Goal: Communication & Community: Answer question/provide support

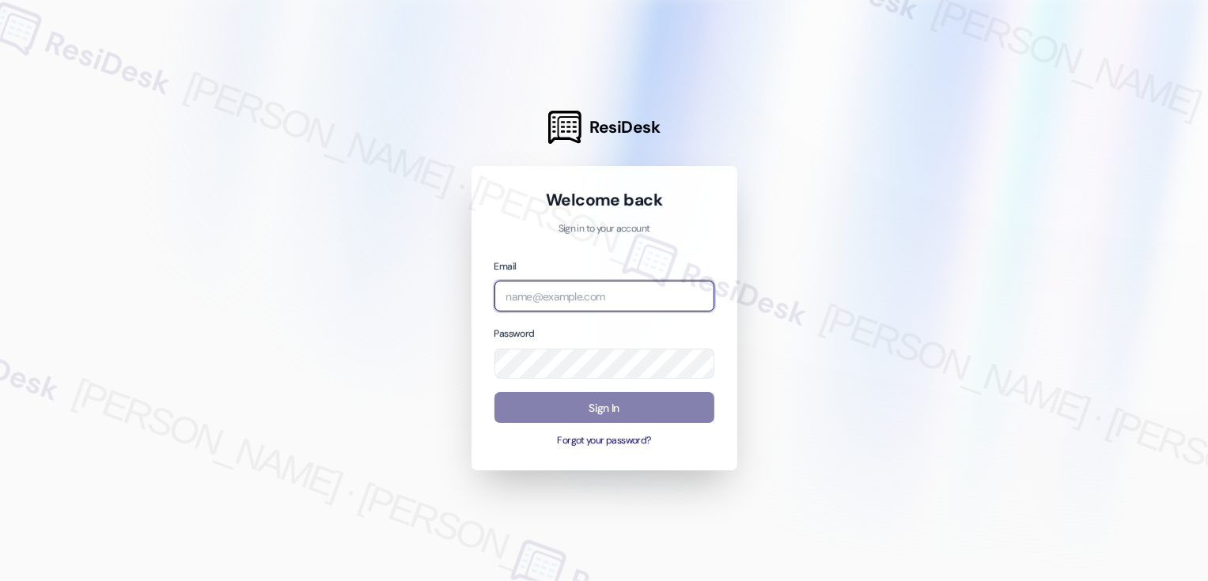
click at [552, 301] on input "email" at bounding box center [604, 296] width 220 height 31
type input "[EMAIL_ADDRESS][PERSON_NAME][PERSON_NAME][PERSON_NAME][PERSON_NAME][DOMAIN_NAME]"
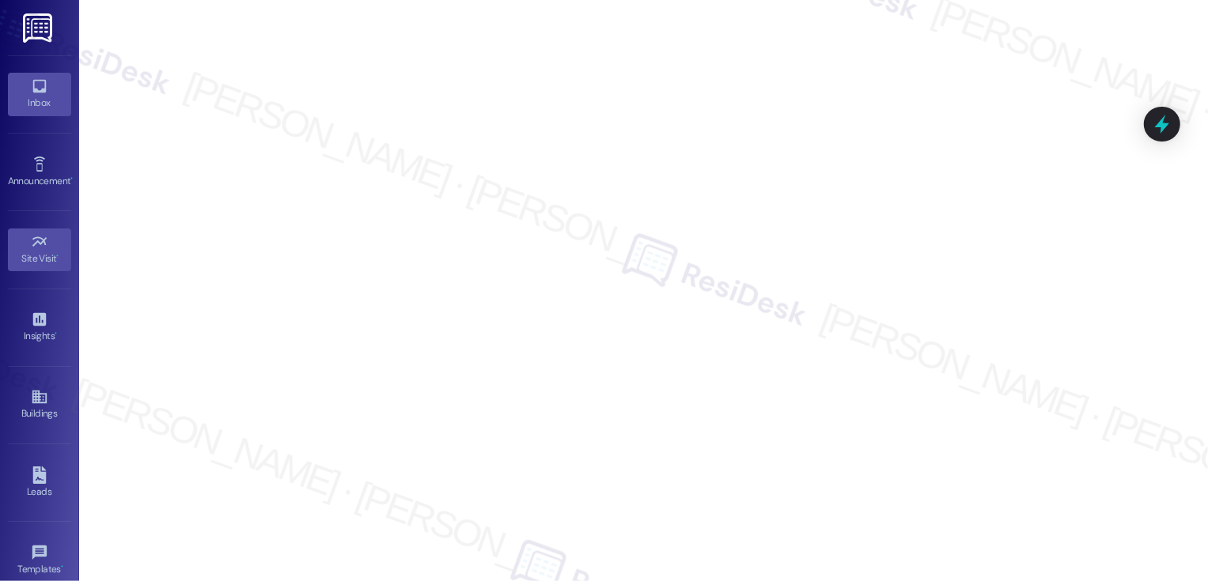
click at [21, 99] on div "Inbox" at bounding box center [39, 103] width 79 height 16
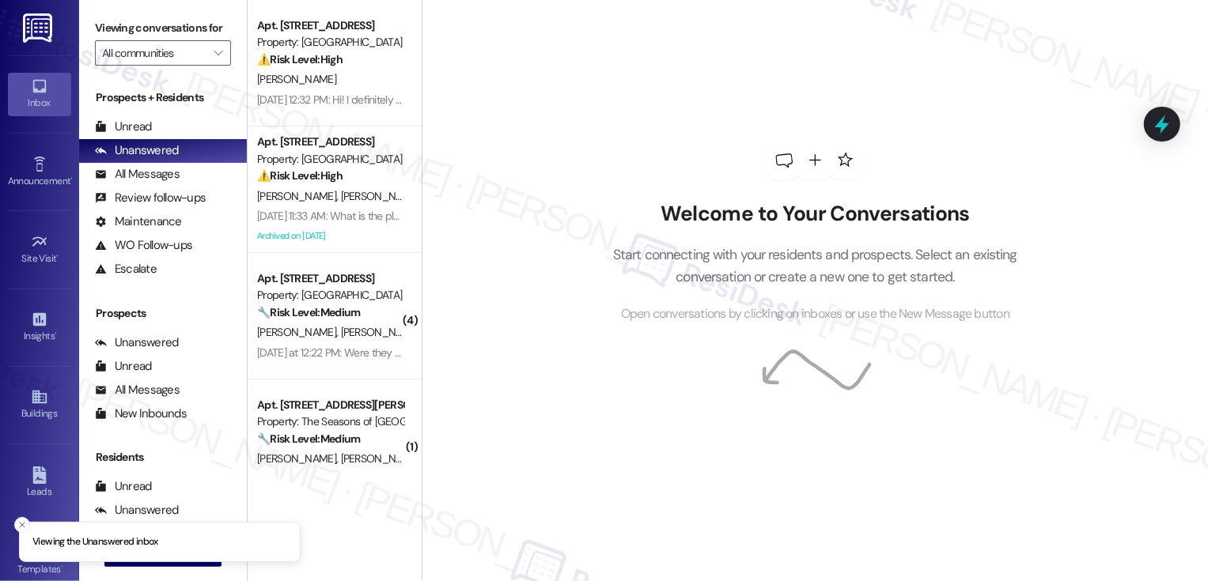
click at [188, 556] on li "Viewing the Unanswered inbox" at bounding box center [160, 542] width 282 height 41
click at [147, 561] on li "Viewing the Unanswered inbox" at bounding box center [160, 542] width 282 height 41
click at [20, 526] on line "Close toast" at bounding box center [22, 525] width 5 height 5
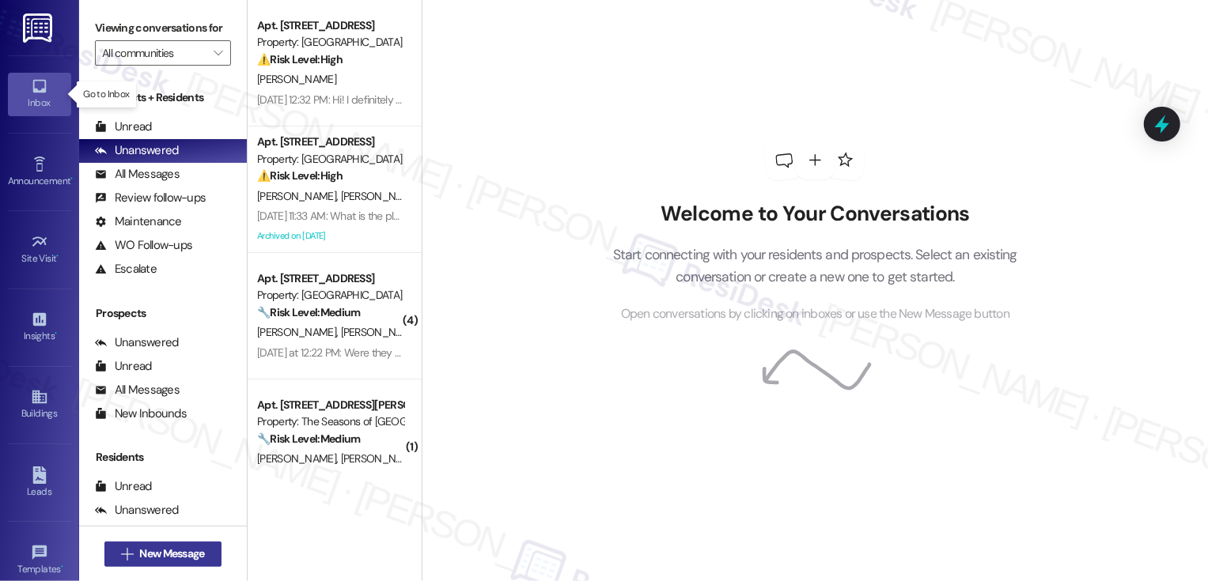
click at [169, 552] on span "New Message" at bounding box center [171, 554] width 65 height 17
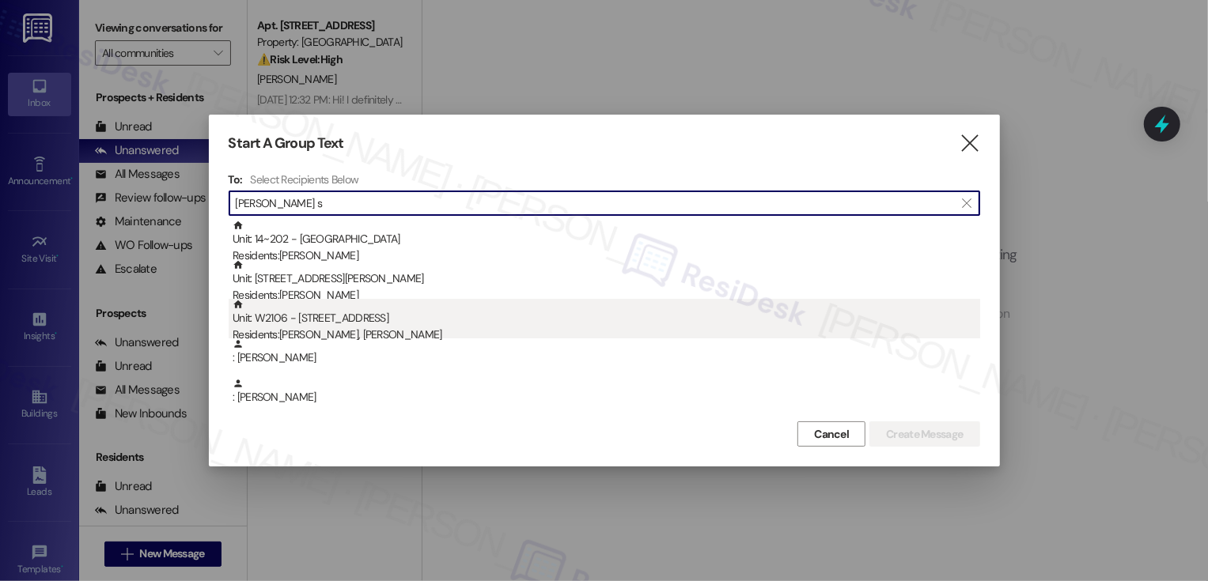
type input "[PERSON_NAME] s"
click at [361, 300] on div "Unit: W2106 - [STREET_ADDRESS] Residents: [PERSON_NAME], [PERSON_NAME]" at bounding box center [605, 321] width 747 height 45
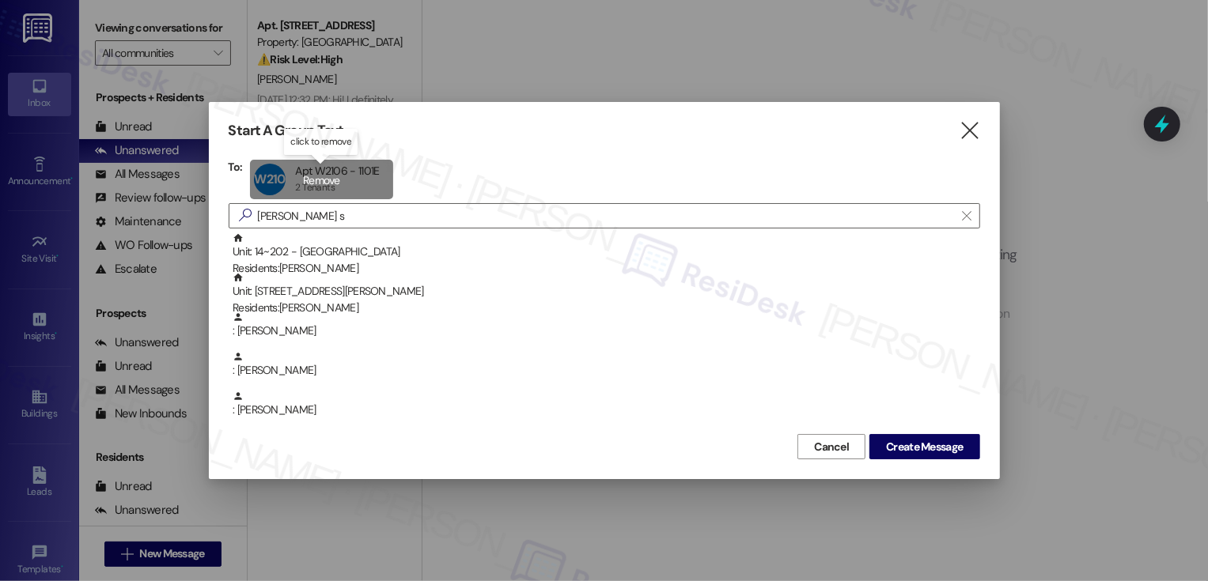
click at [316, 187] on div "W2106 Apt W2106 - 1101E Apt W2106 - 1101E 2 Tenants 2 Tenants click to remove" at bounding box center [321, 180] width 142 height 40
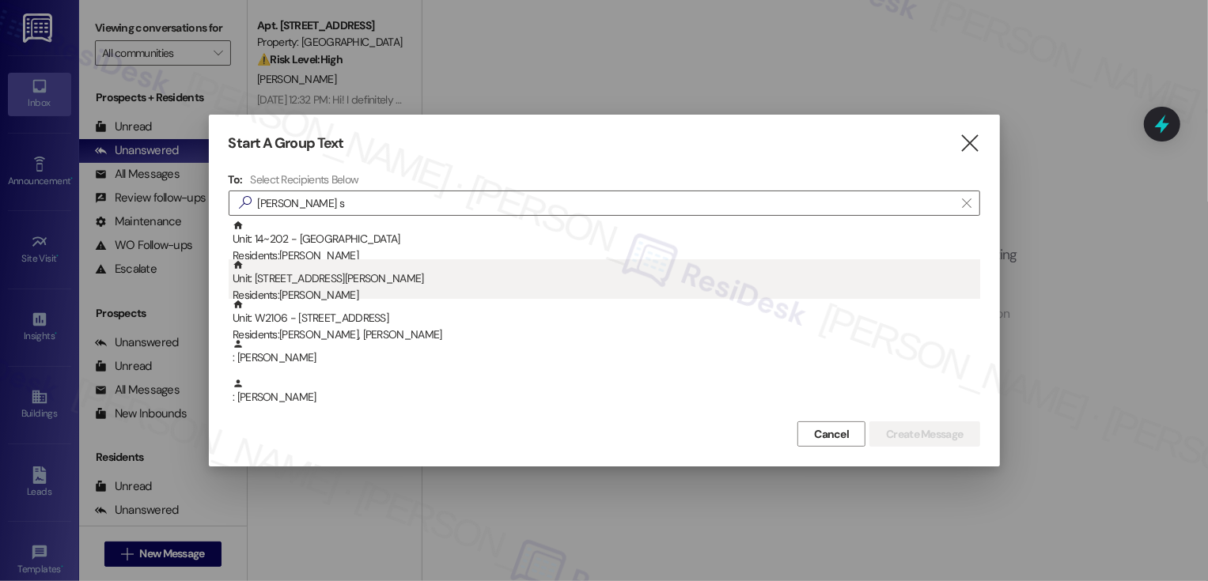
click at [331, 283] on div "Unit: 0406C - [STREET_ADDRESS][PERSON_NAME] Residents: [PERSON_NAME]" at bounding box center [605, 281] width 747 height 45
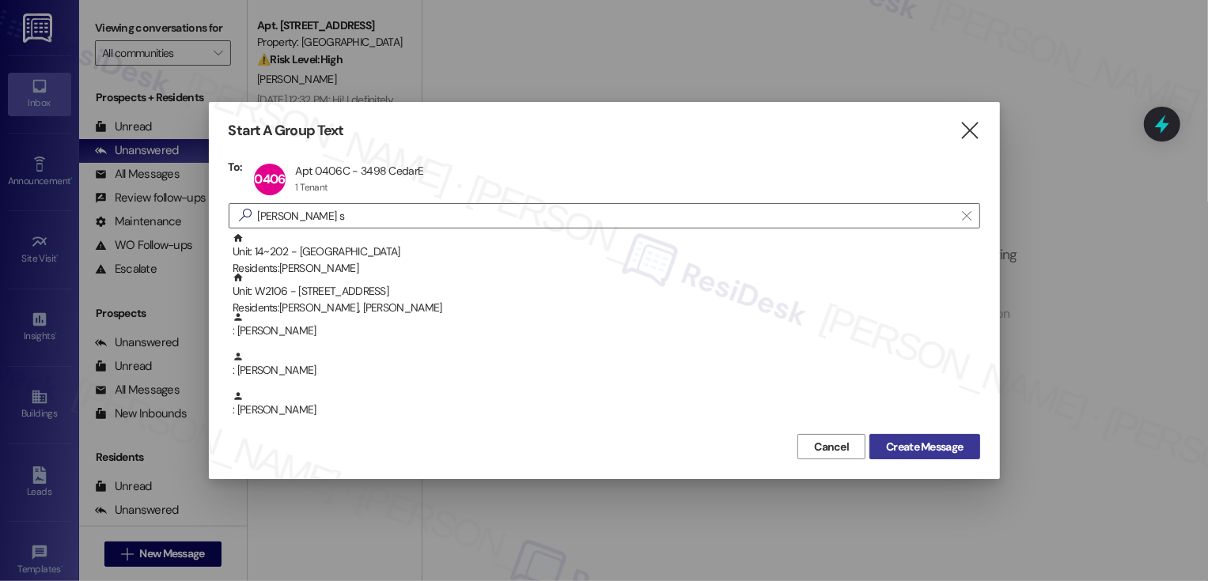
click at [938, 437] on button "Create Message" at bounding box center [924, 446] width 110 height 25
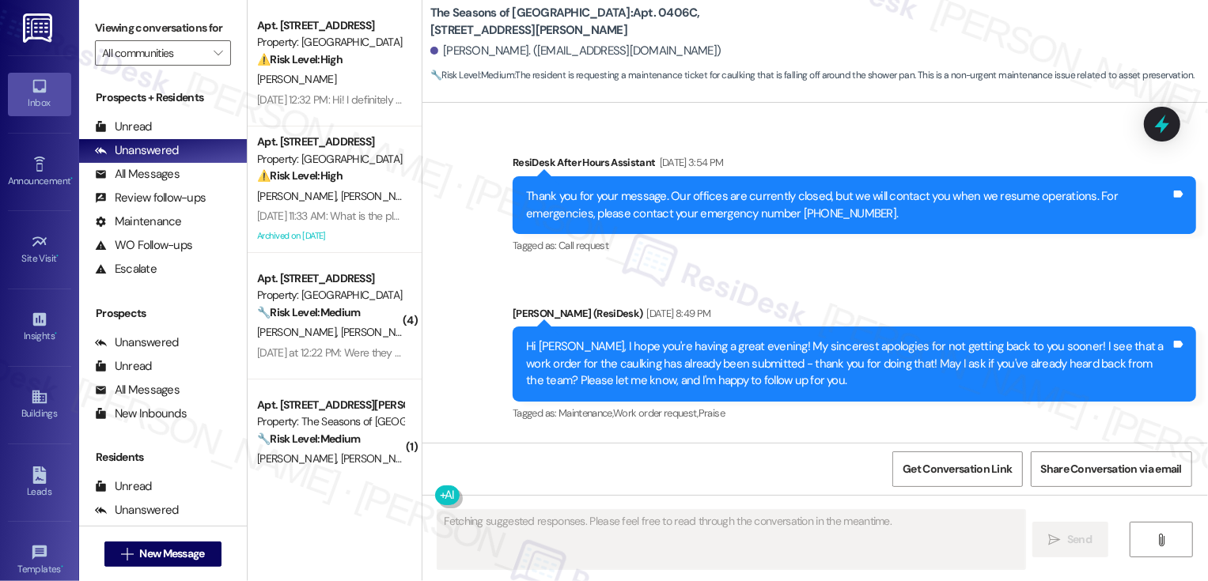
scroll to position [2652, 0]
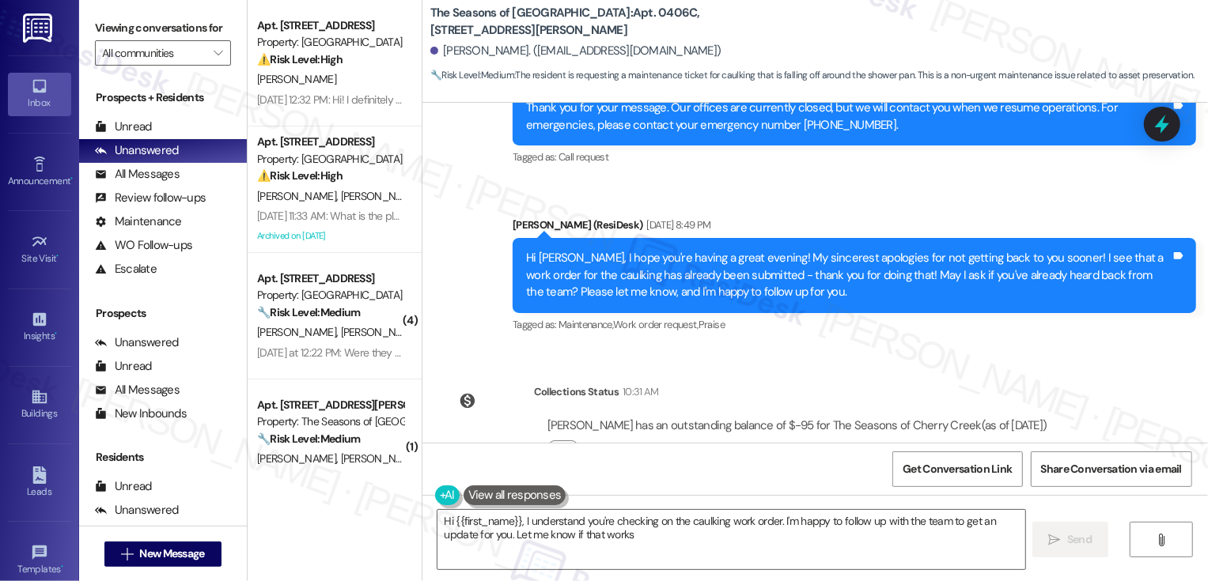
type textarea "Hi {{first_name}}, I understand you're checking on the caulking work order. I'm…"
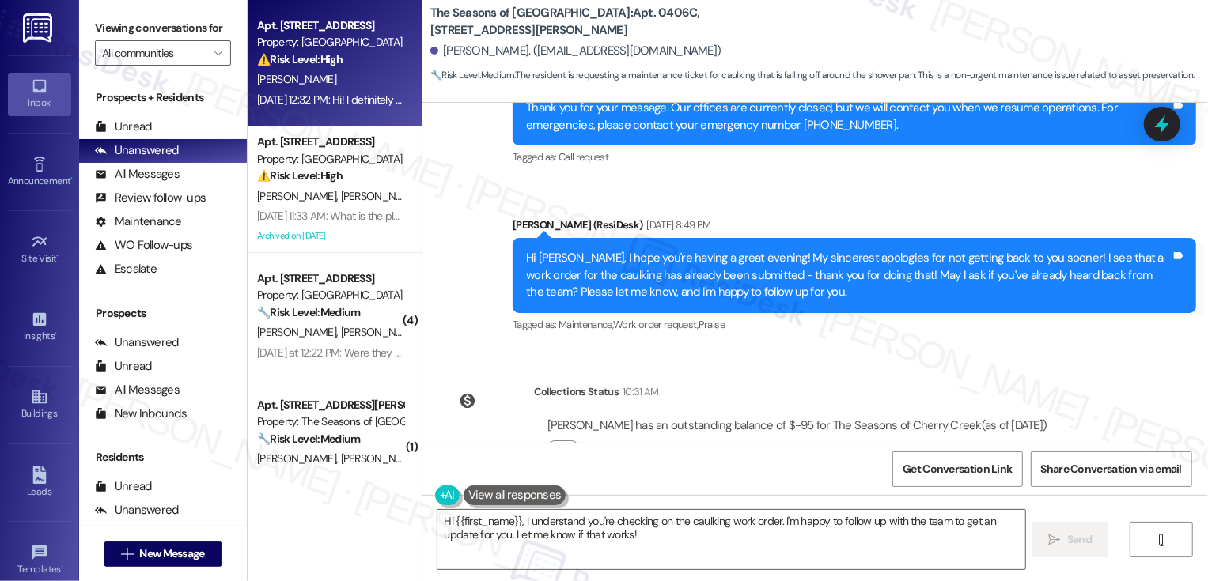
click at [318, 101] on div "[DATE] 12:32 PM: Hi! I definitely plan to renew. I have loved it here, and [PER…" at bounding box center [823, 100] width 1133 height 14
type textarea "Fetching suggested responses. Please feel free to read through the conversation…"
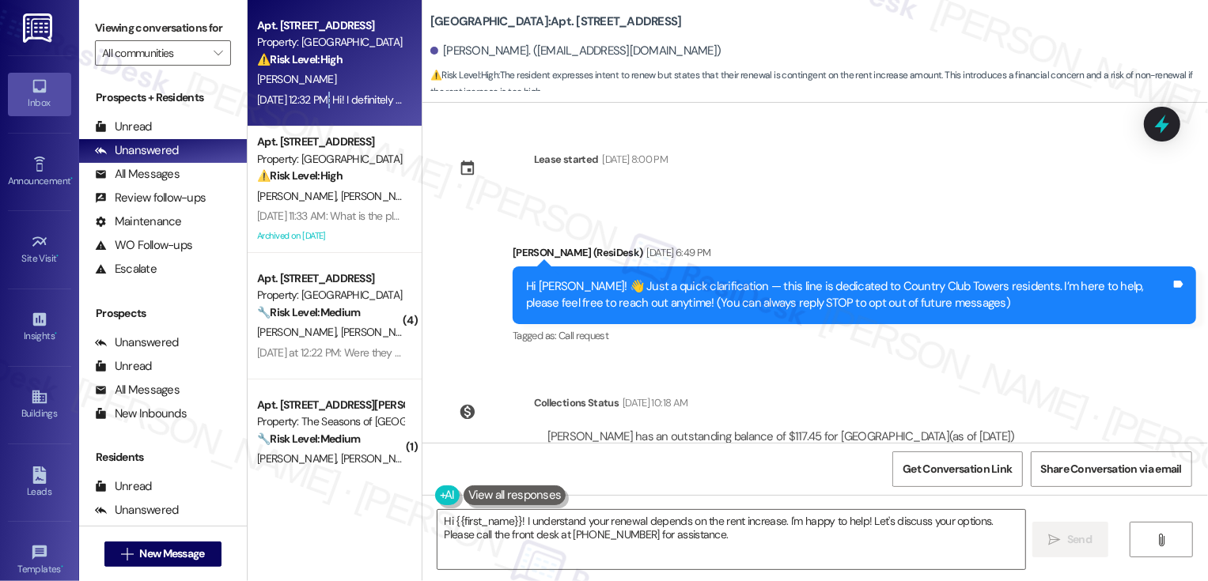
scroll to position [225, 0]
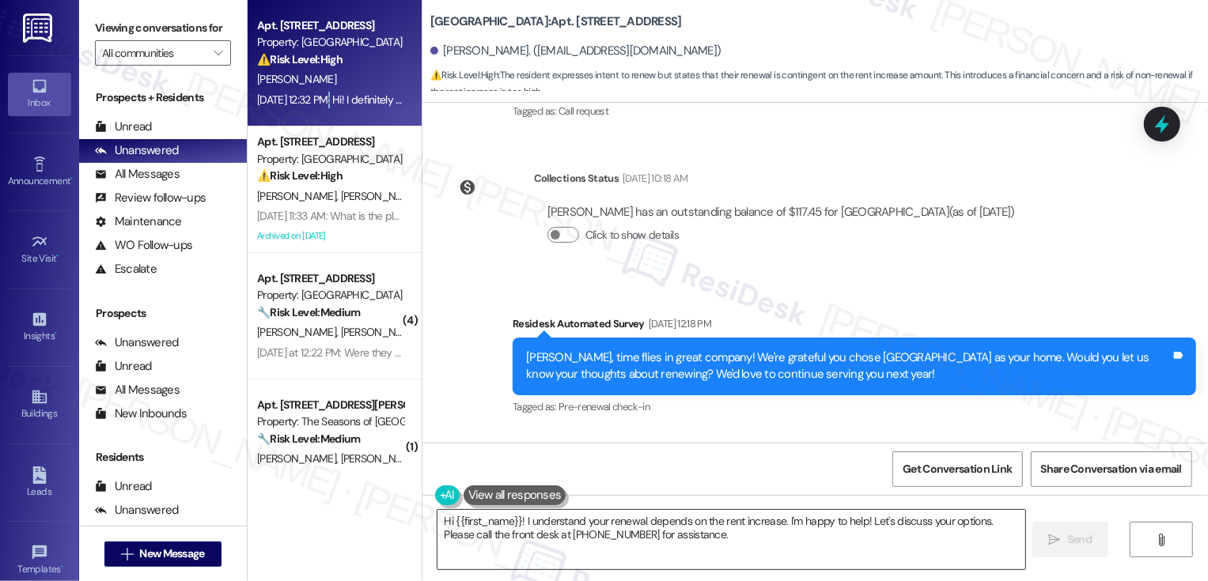
click at [513, 527] on textarea "Hi {{first_name}}! I understand your renewal depends on the rent increase. I'm …" at bounding box center [731, 539] width 588 height 59
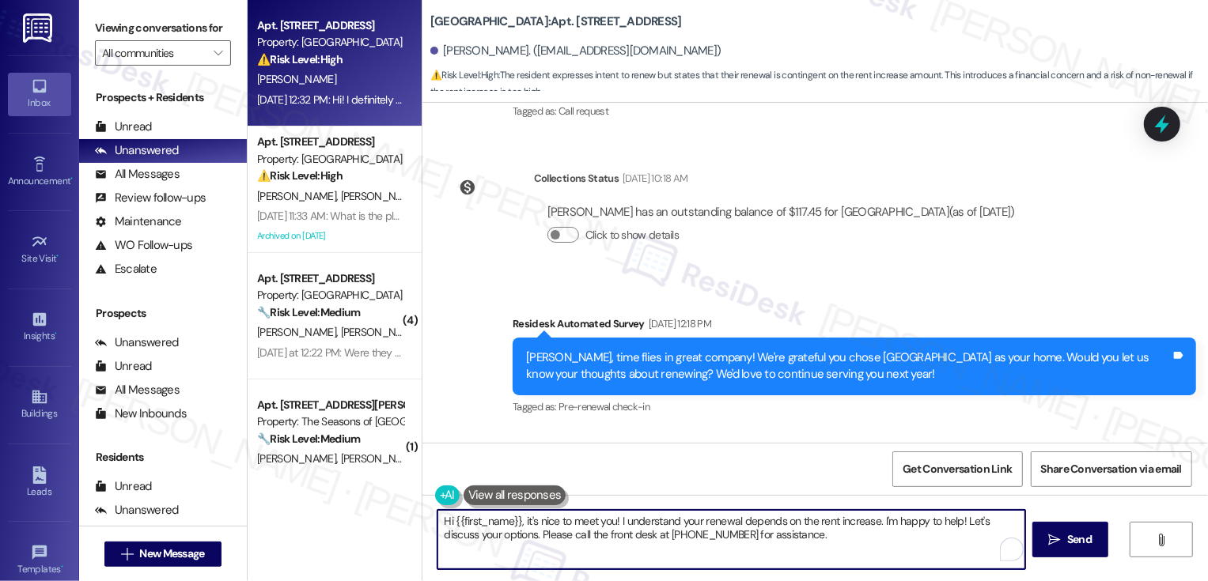
click at [452, 534] on textarea "Hi {{first_name}}, it's nice to meet you! I understand your renewal depends on …" at bounding box center [731, 539] width 588 height 59
drag, startPoint x: 611, startPoint y: 518, endPoint x: 793, endPoint y: 567, distance: 188.4
click at [793, 567] on textarea "Hi {{first_name}}, it's nice to meet you! I understand your renewal depends on …" at bounding box center [731, 539] width 588 height 59
click at [766, 539] on textarea "Hi {{first_name}}, it's nice to meet you! I understand your renewal depends on …" at bounding box center [731, 539] width 588 height 59
drag, startPoint x: 611, startPoint y: 520, endPoint x: 820, endPoint y: 542, distance: 210.7
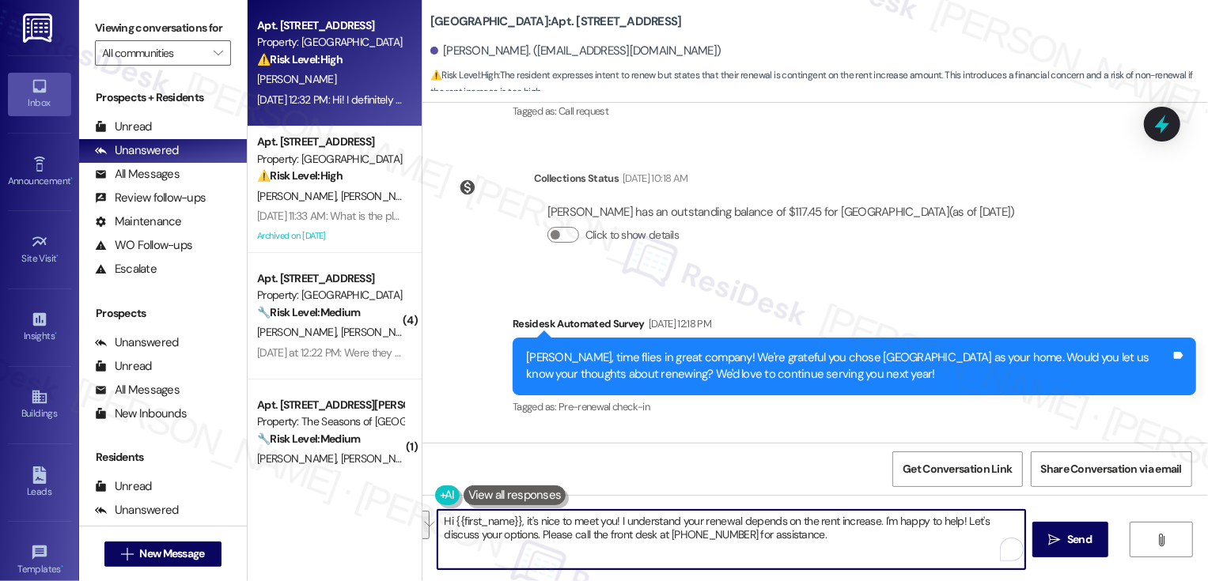
click at [820, 543] on textarea "Hi {{first_name}}, it's nice to meet you! I understand your renewal depends on …" at bounding box center [731, 539] width 588 height 59
paste textarea "Thanks for letting me know! I totally understand that the renewal price will be…"
click at [738, 521] on textarea "Hi {{first_name}}, it's nice to meet you! Thanks for letting me know! I totally…" at bounding box center [731, 539] width 588 height 59
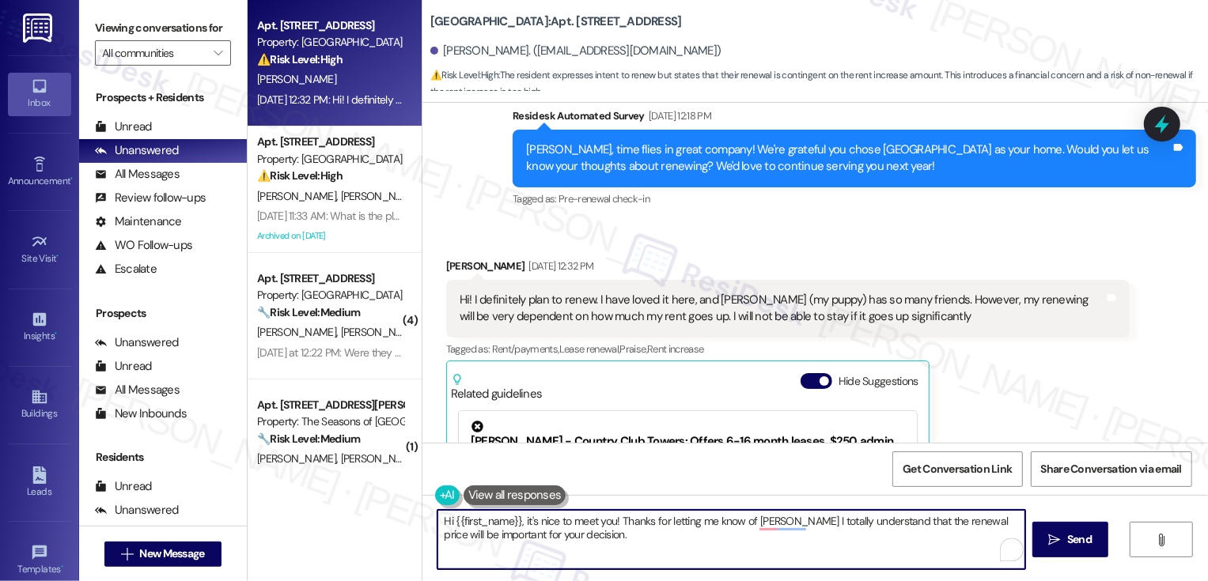
scroll to position [642, 0]
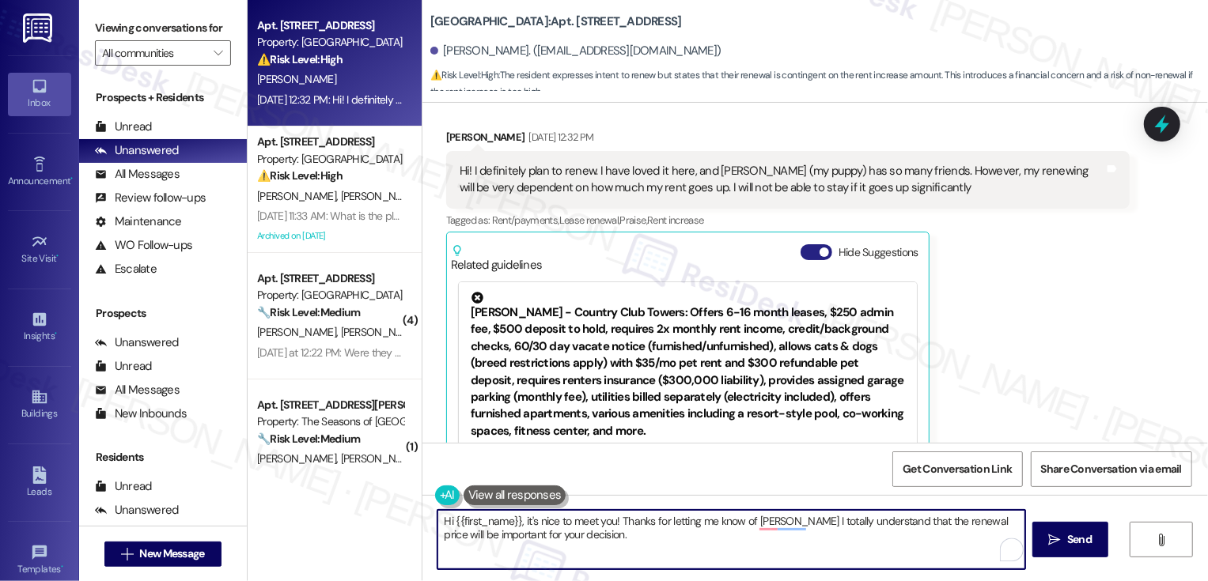
type textarea "Hi {{first_name}}, it's nice to meet you! Thanks for letting me know of [PERSON…"
click at [800, 248] on button "Hide Suggestions" at bounding box center [816, 252] width 32 height 16
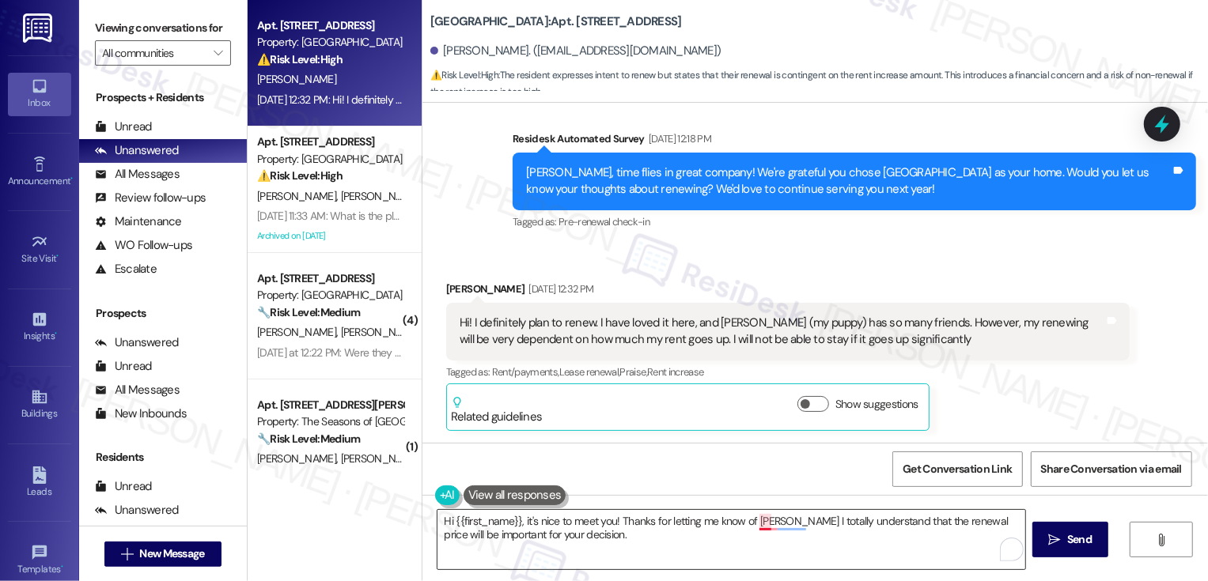
click at [753, 520] on textarea "Hi {{first_name}}, it's nice to meet you! Thanks for letting me know of [PERSON…" at bounding box center [731, 539] width 588 height 59
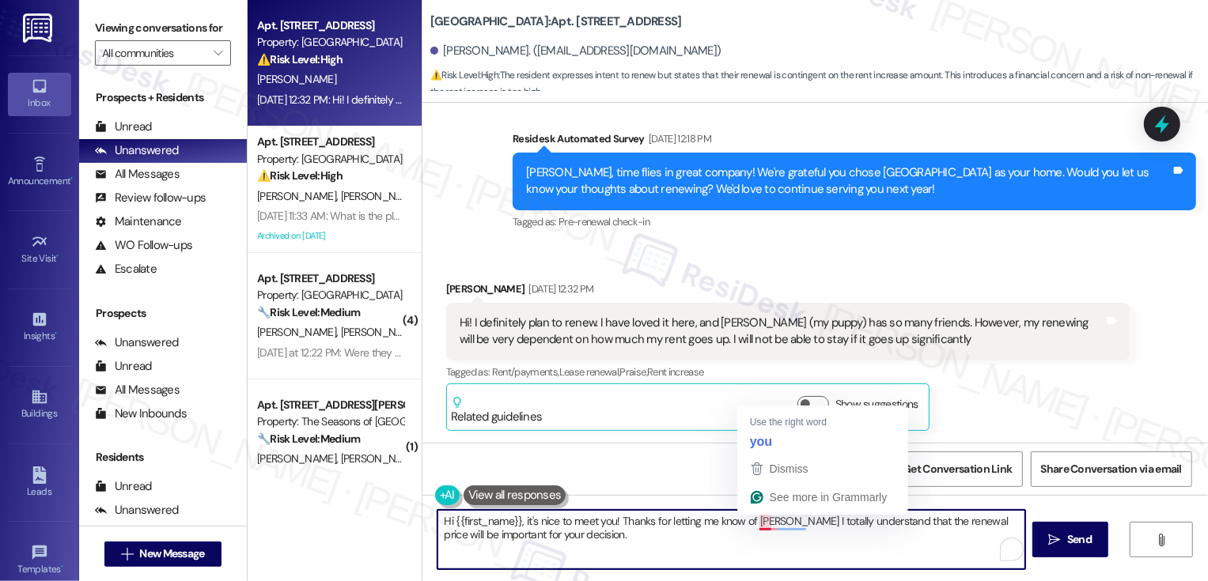
click at [753, 520] on textarea "Hi {{first_name}}, it's nice to meet you! Thanks for letting me know of [PERSON…" at bounding box center [731, 539] width 588 height 59
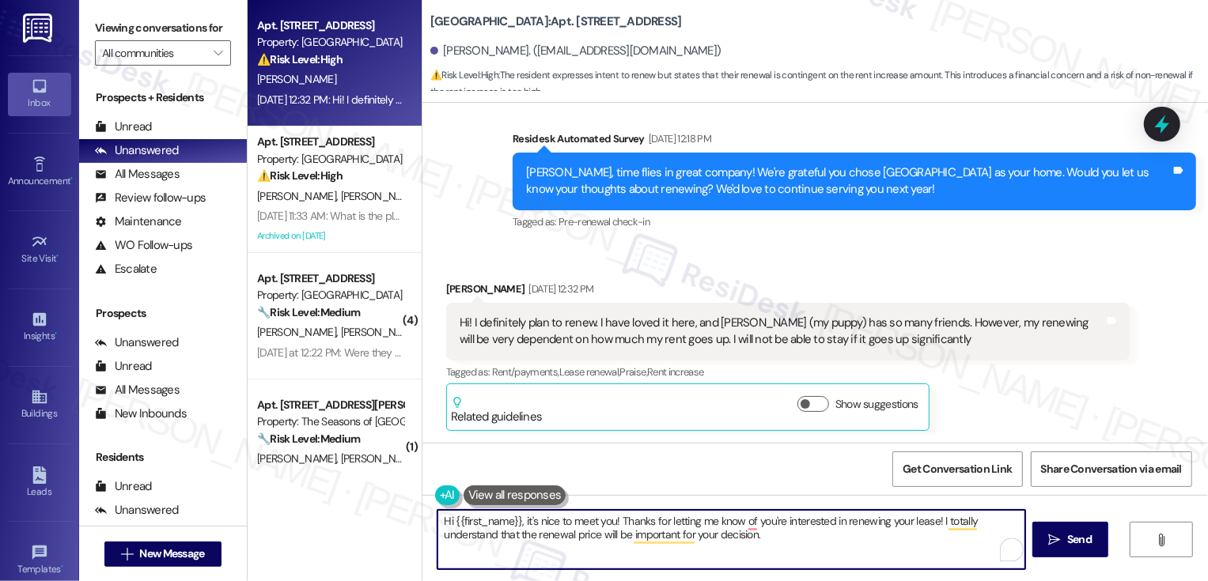
click at [784, 536] on textarea "Hi {{first_name}}, it's nice to meet you! Thanks for letting me know of you're …" at bounding box center [731, 539] width 588 height 59
click at [747, 539] on textarea "Hi {{first_name}}, it's nice to meet you! Thanks for letting me know you're int…" at bounding box center [731, 539] width 588 height 59
click at [870, 539] on textarea "Hi {{first_name}}, it's nice to meet you! Thanks for letting me know you're int…" at bounding box center [731, 539] width 588 height 59
paste textarea "If you have any questions or concerns regarding renewal, please feel free to le…"
click at [697, 535] on textarea "Hi {{first_name}}, it's nice to meet you! Thanks for letting me know you're int…" at bounding box center [731, 539] width 588 height 59
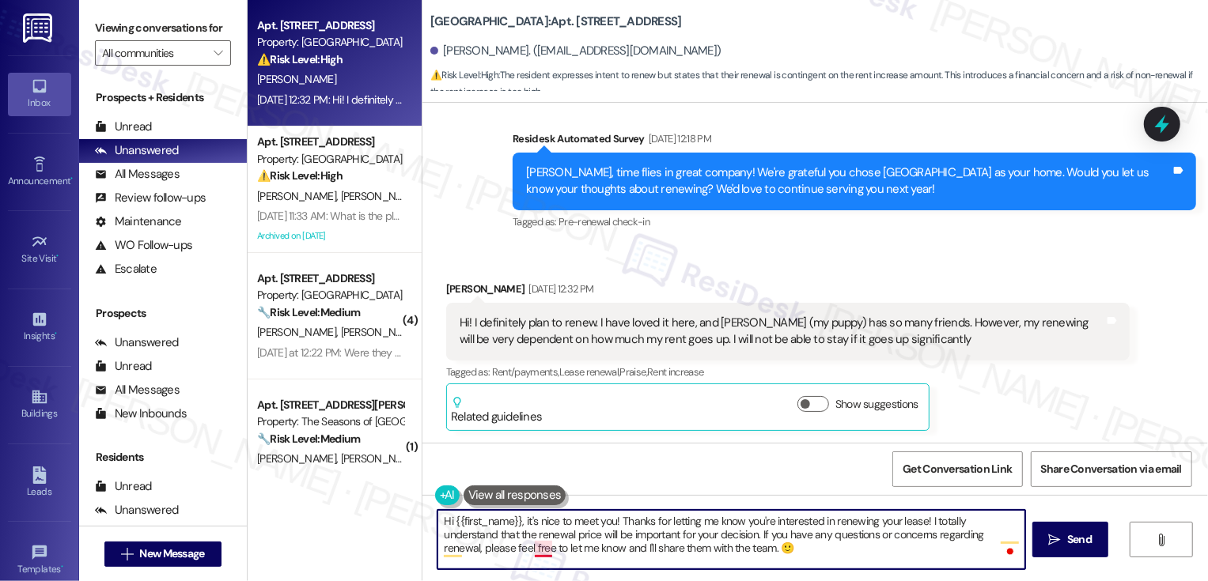
click at [527, 549] on textarea "Hi {{first_name}}, it's nice to meet you! Thanks for letting me know you're int…" at bounding box center [731, 539] width 588 height 59
drag, startPoint x: 816, startPoint y: 535, endPoint x: 871, endPoint y: 535, distance: 54.6
click at [871, 535] on textarea "Hi {{first_name}}, it's nice to meet you! Thanks for letting me know you're int…" at bounding box center [731, 539] width 588 height 59
type textarea "Hi {{first_name}}, it's nice to meet you! Thanks for letting me know you're int…"
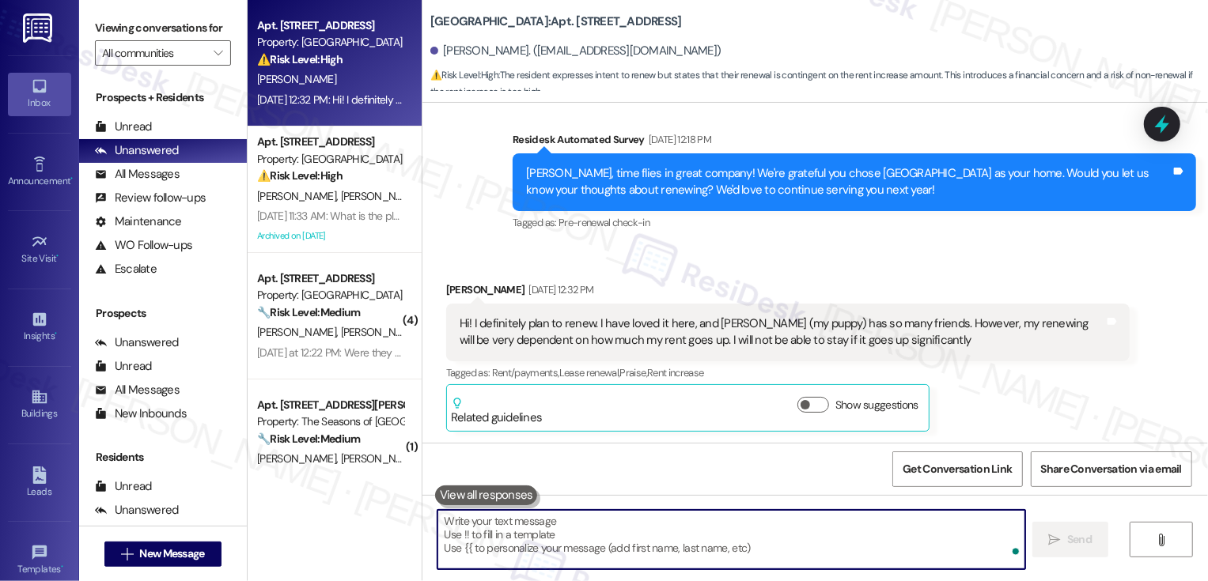
scroll to position [554, 0]
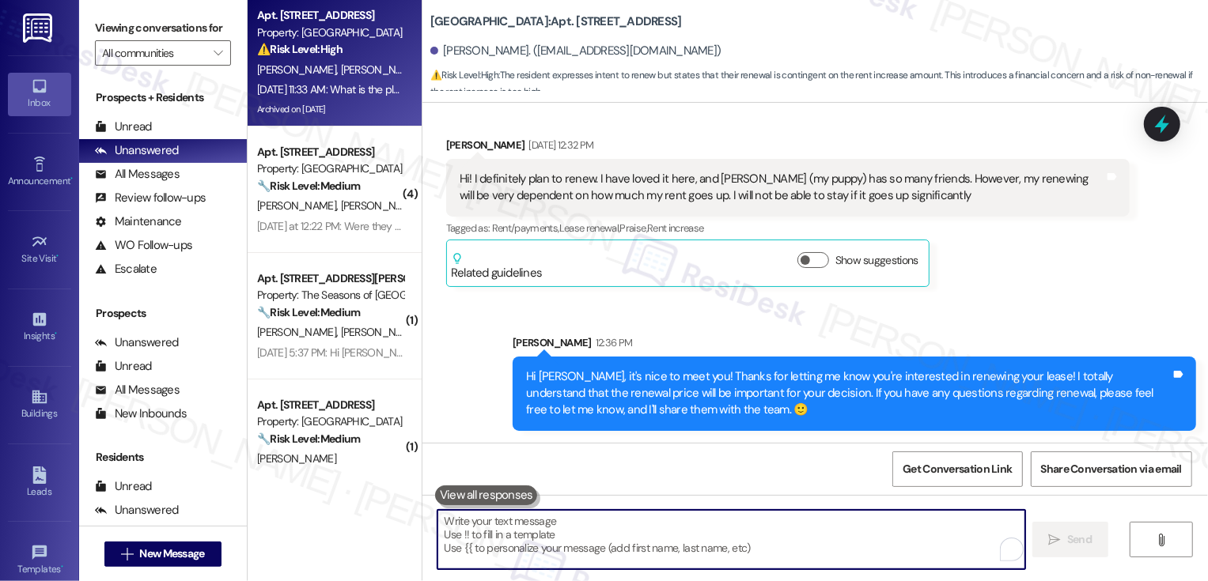
click at [339, 88] on div "[DATE] 11:33 AM: What is the plan to fix these issues? For example, there is on…" at bounding box center [707, 89] width 901 height 14
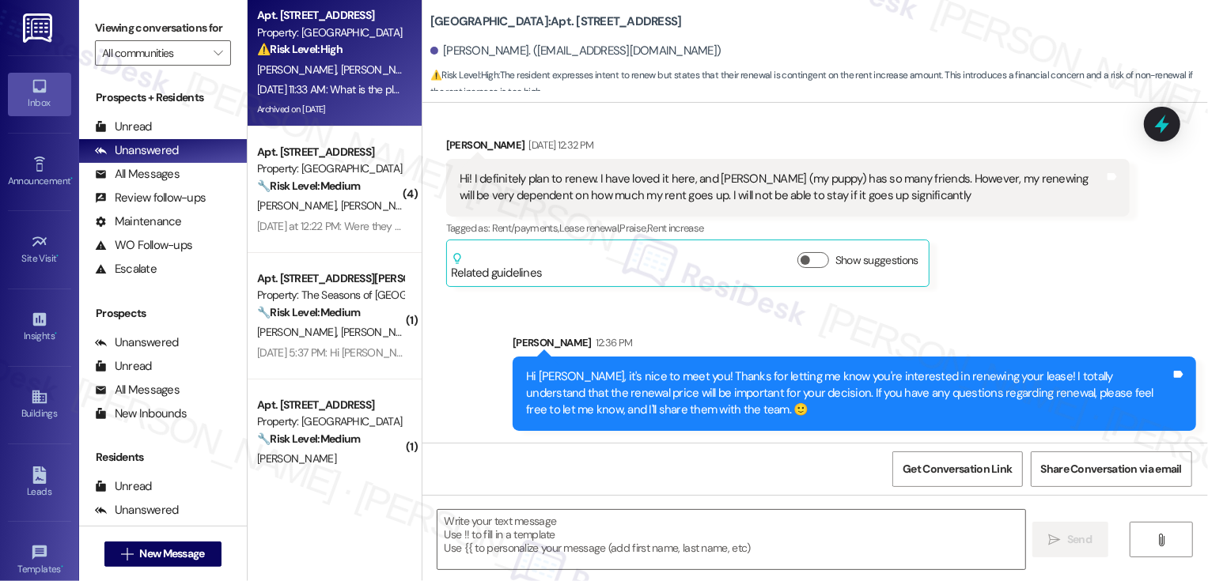
click at [339, 88] on div "[DATE] 11:33 AM: What is the plan to fix these issues? For example, there is on…" at bounding box center [707, 89] width 901 height 14
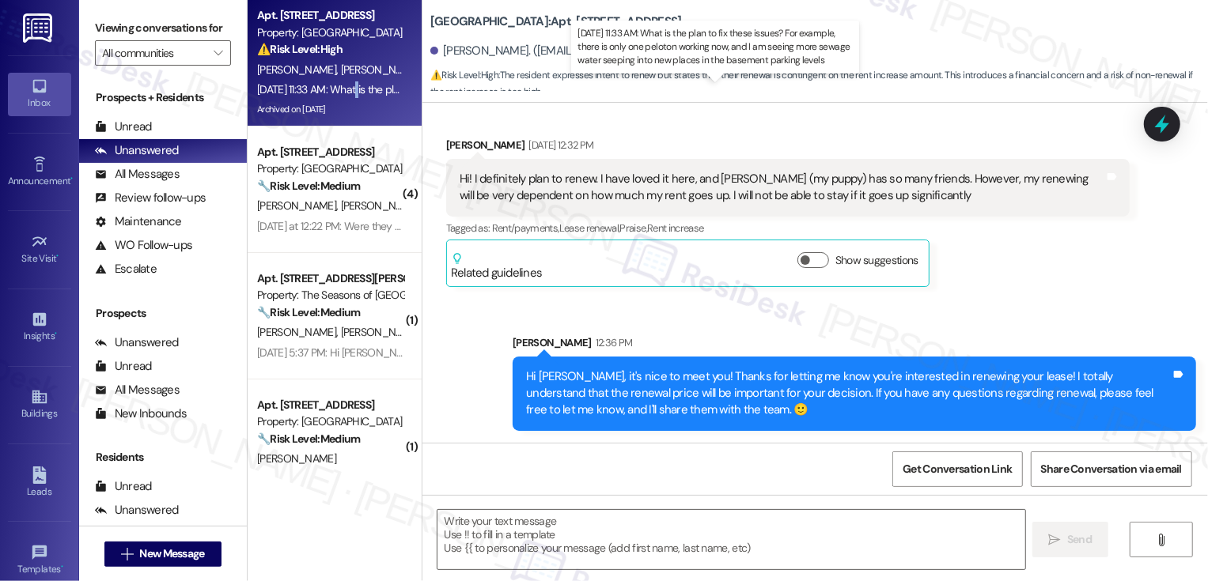
type textarea "Fetching suggested responses. Please feel free to read through the conversation…"
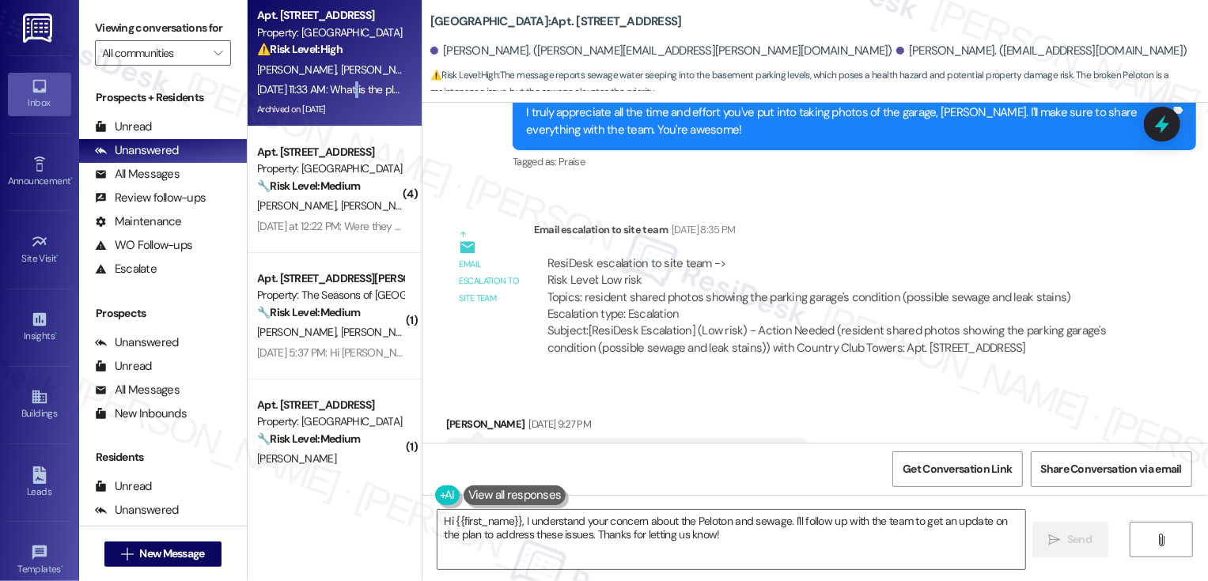
scroll to position [6160, 0]
drag, startPoint x: 420, startPoint y: 21, endPoint x: 596, endPoint y: 21, distance: 176.4
click at [596, 21] on b "Country Club Towers: Apt. [STREET_ADDRESS]" at bounding box center [555, 21] width 251 height 17
copy b "Country Club Towers: Apt. W3005"
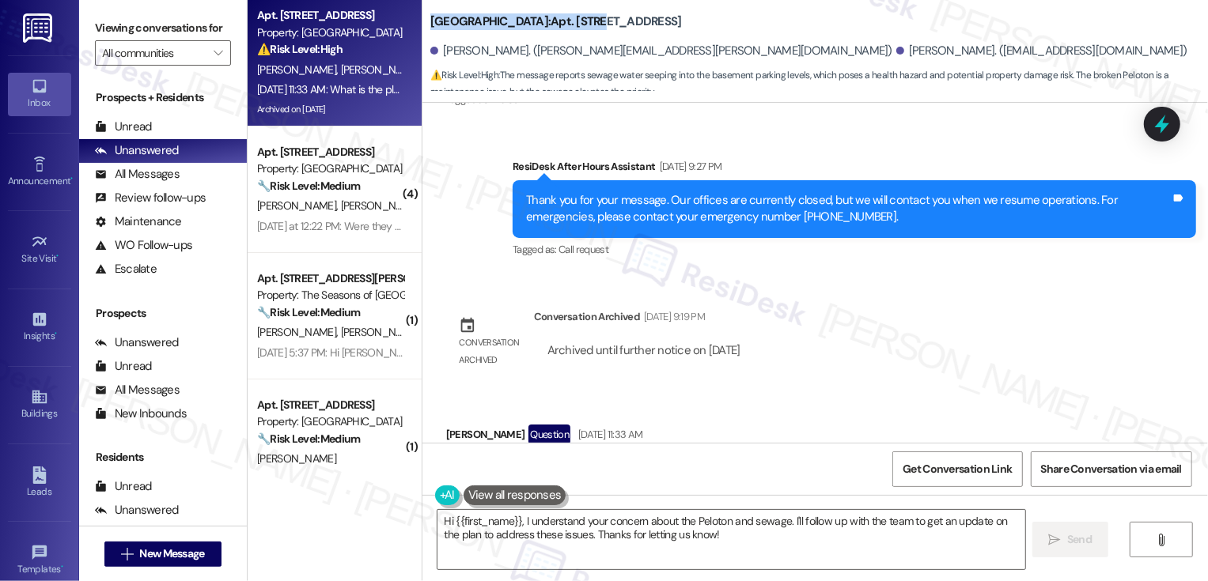
scroll to position [6678, 0]
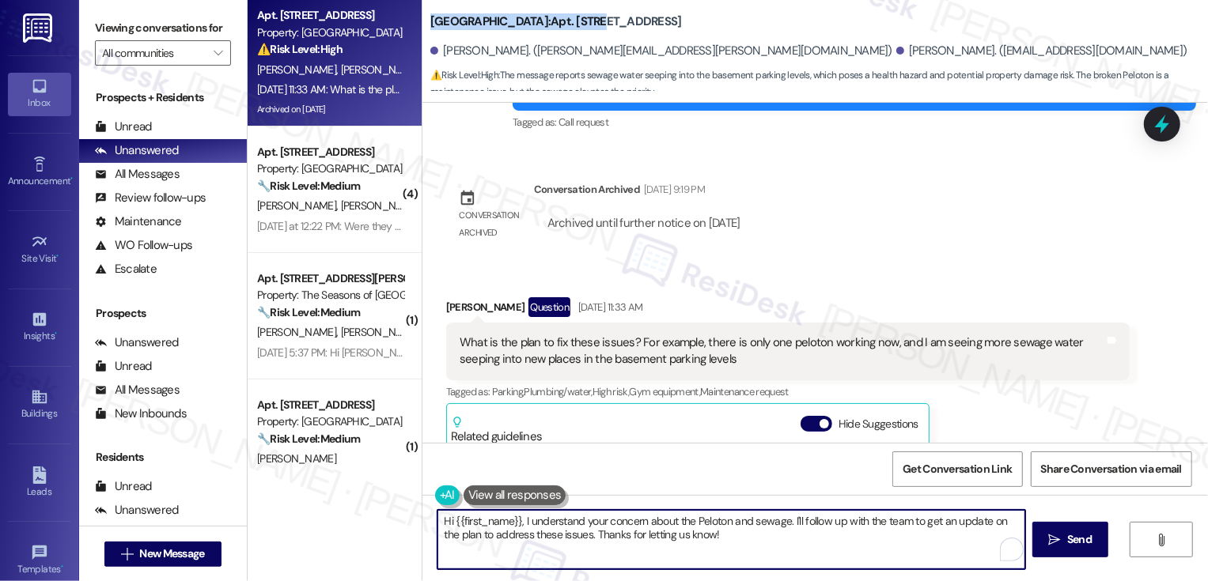
drag, startPoint x: 756, startPoint y: 558, endPoint x: 769, endPoint y: 561, distance: 13.3
click at [768, 561] on textarea "Hi {{first_name}}, I understand your concern about the Peloton and sewage. I'll…" at bounding box center [731, 539] width 588 height 59
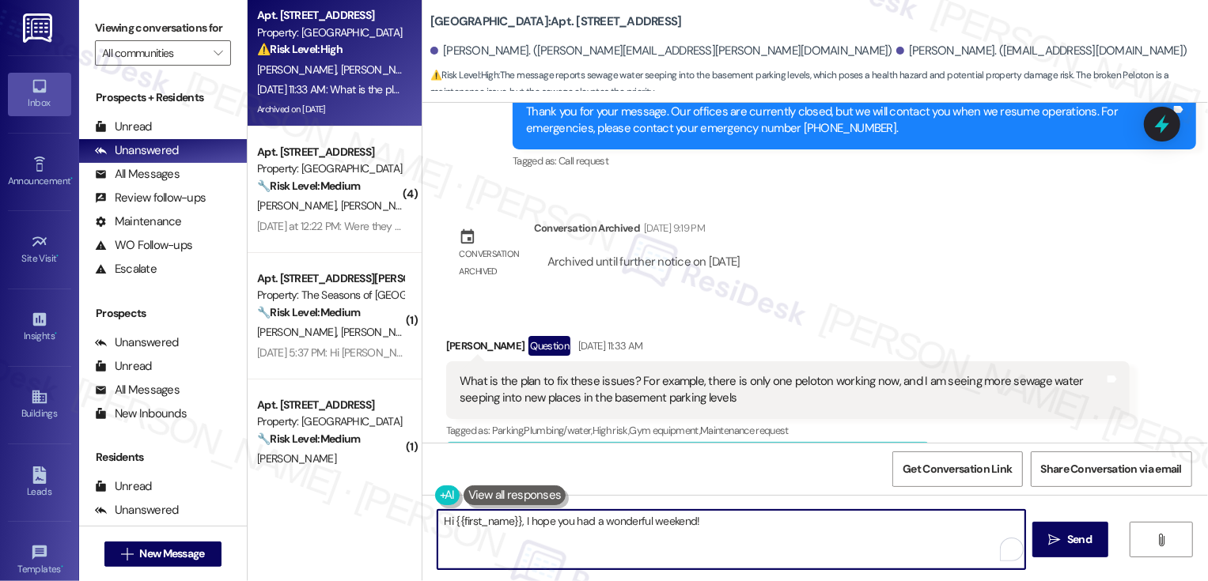
scroll to position [6645, 0]
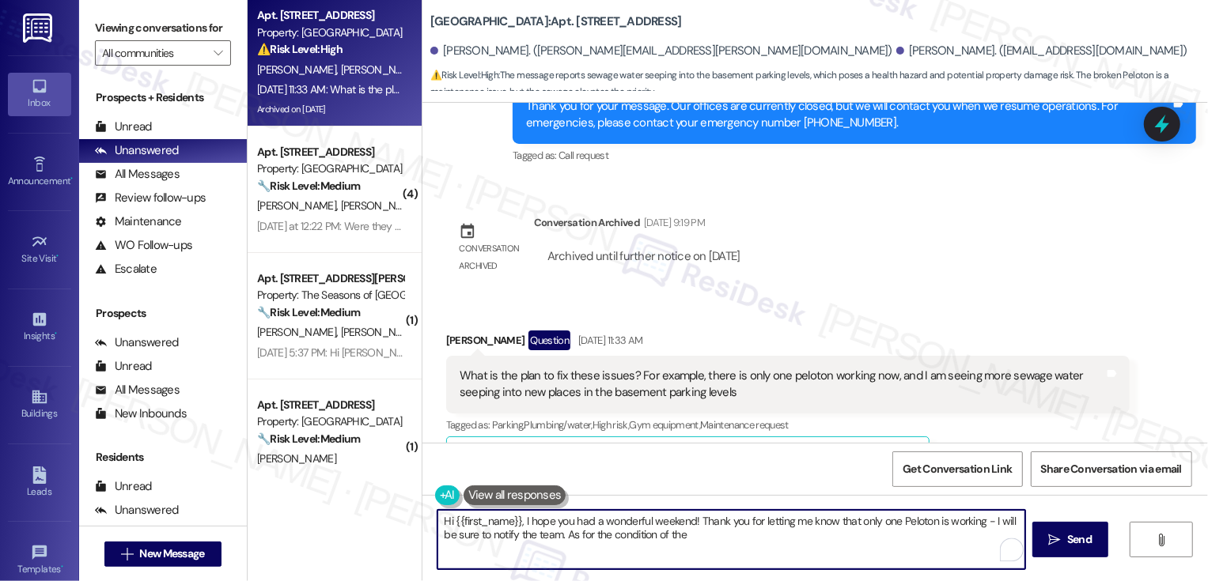
click at [717, 542] on textarea "Hi {{first_name}}, I hope you had a wonderful weekend! Thank you for letting me…" at bounding box center [731, 539] width 588 height 59
paste textarea "about the Peloton — I’ll be sure to pass this along to the team. Regarding the …"
click at [692, 551] on textarea "Hi {{first_name}}, I hope you had a wonderful weekend! Thank you for letting me…" at bounding box center [731, 539] width 588 height 59
click at [852, 551] on textarea "Hi {{first_name}}, I hope you had a wonderful weekend! Thank you for letting me…" at bounding box center [731, 539] width 588 height 59
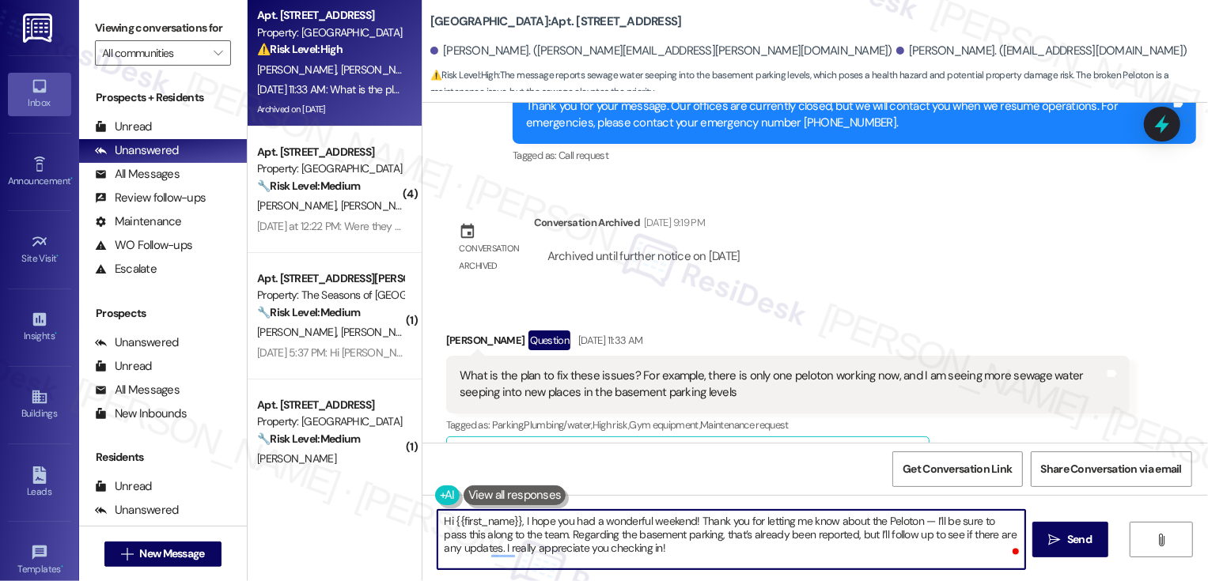
click at [1002, 523] on textarea "Hi {{first_name}}, I hope you had a wonderful weekend! Thank you for letting me…" at bounding box center [731, 539] width 588 height 59
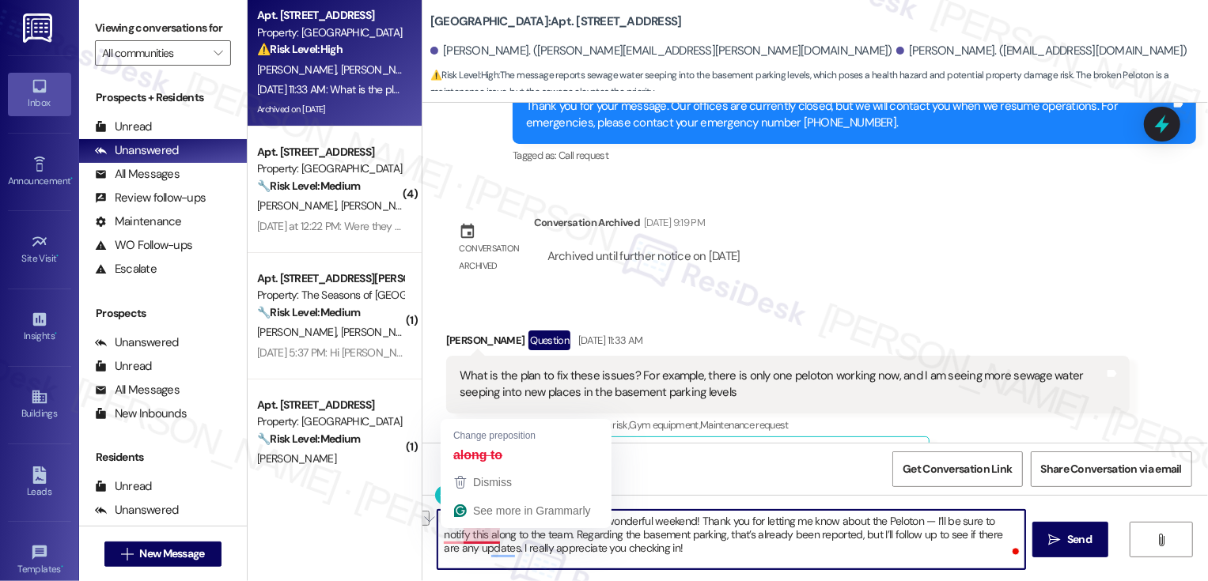
drag, startPoint x: 437, startPoint y: 536, endPoint x: 492, endPoint y: 535, distance: 55.4
click at [492, 535] on textarea "Hi {{first_name}}, I hope you had a wonderful weekend! Thank you for letting me…" at bounding box center [731, 539] width 588 height 59
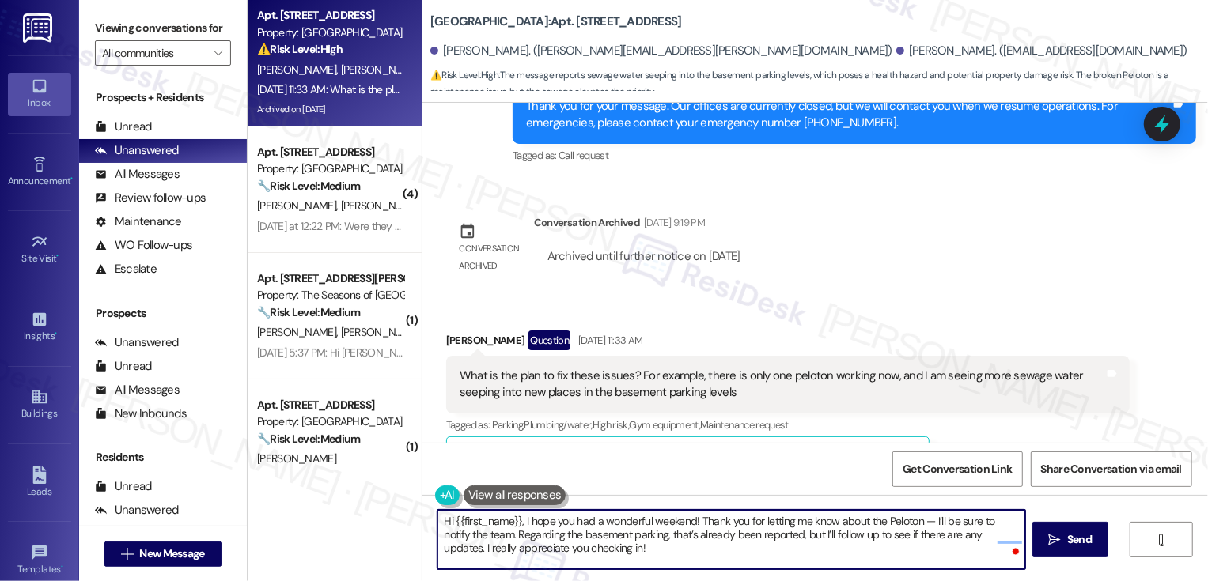
click at [628, 569] on textarea "Hi {{first_name}}, I hope you had a wonderful weekend! Thank you for letting me…" at bounding box center [731, 539] width 588 height 59
click at [822, 550] on textarea "Hi {{first_name}}, I hope you had a wonderful weekend! Thank you for letting me…" at bounding box center [731, 539] width 588 height 59
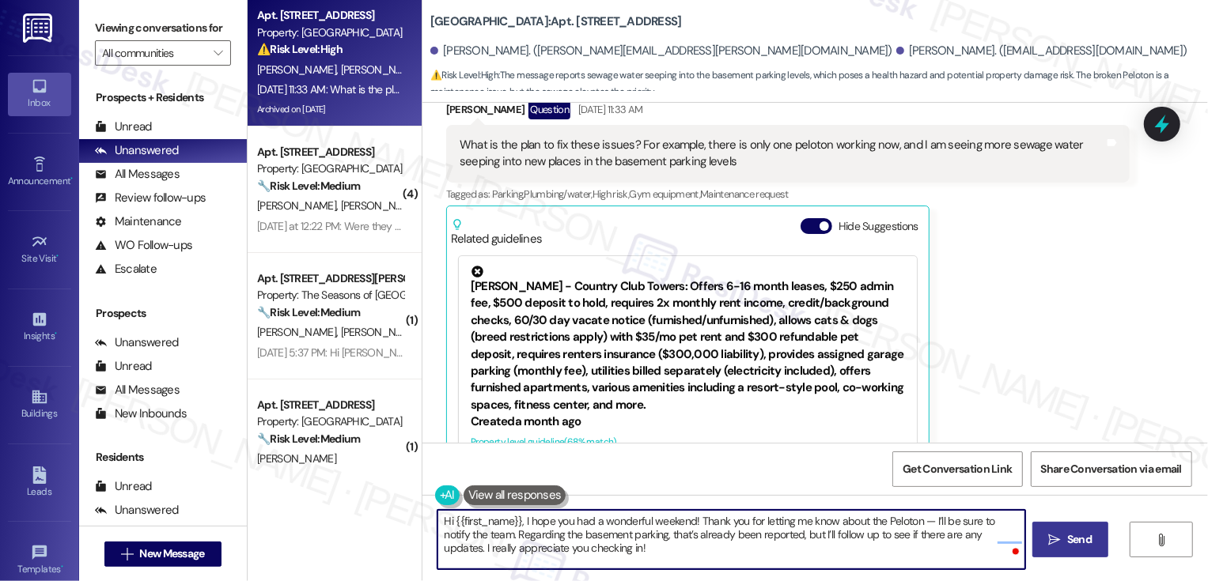
type textarea "Hi {{first_name}}, I hope you had a wonderful weekend! Thank you for letting me…"
click at [1080, 533] on span "Send" at bounding box center [1079, 539] width 25 height 17
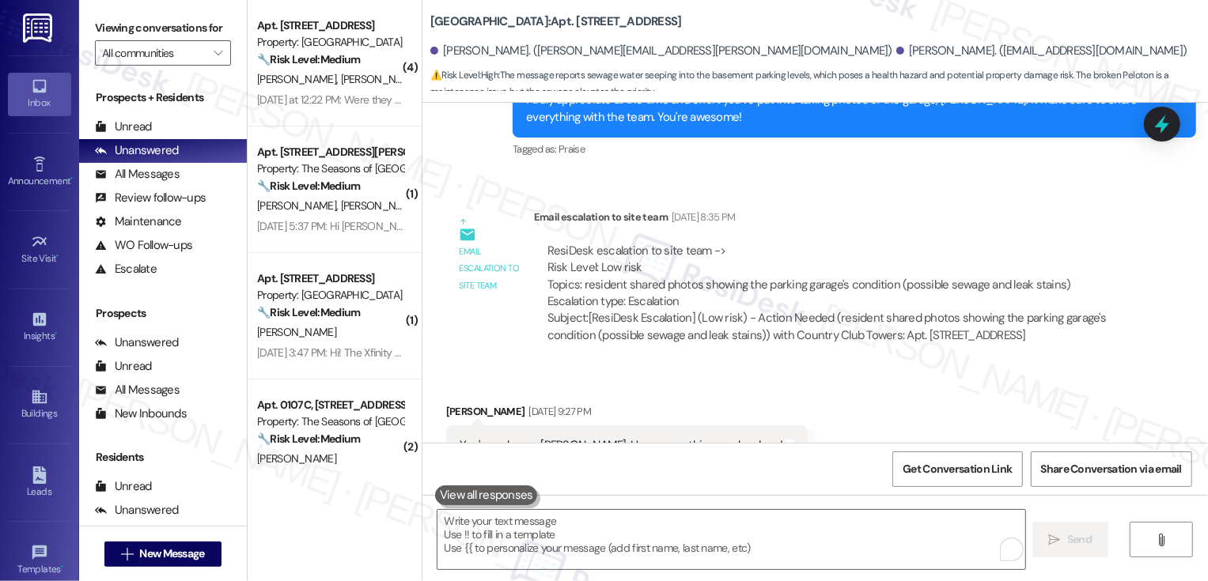
scroll to position [6100, 0]
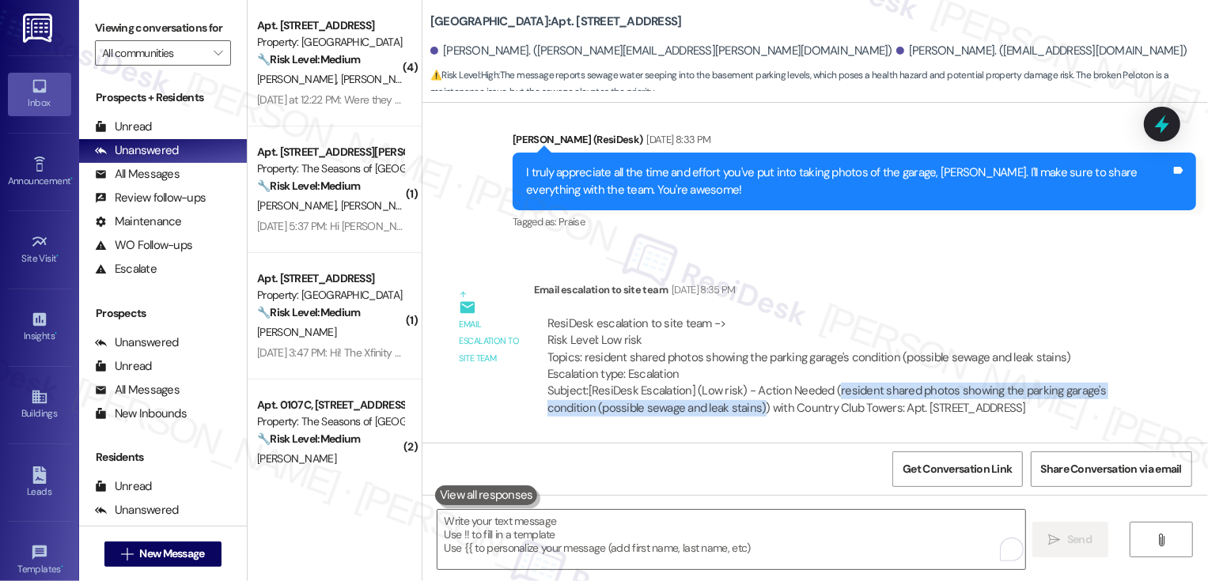
drag, startPoint x: 825, startPoint y: 349, endPoint x: 750, endPoint y: 369, distance: 77.9
click at [750, 383] on div "Subject: [ResiDesk Escalation] (Low risk) - Action Needed (resident shared phot…" at bounding box center [831, 400] width 569 height 34
copy div "resident shared photos showing the parking garage's condition (possible sewage …"
click at [744, 440] on div "Received via SMS [PERSON_NAME] [DATE] 9:27 PM You're welcome [PERSON_NAME]. Hop…" at bounding box center [814, 507] width 785 height 134
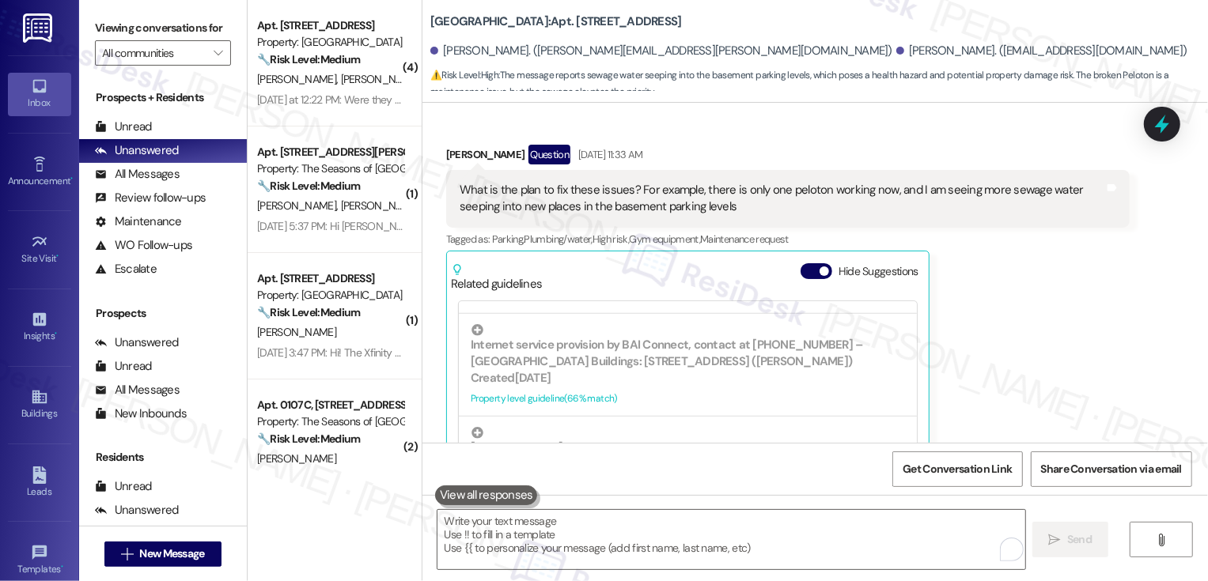
scroll to position [7196, 0]
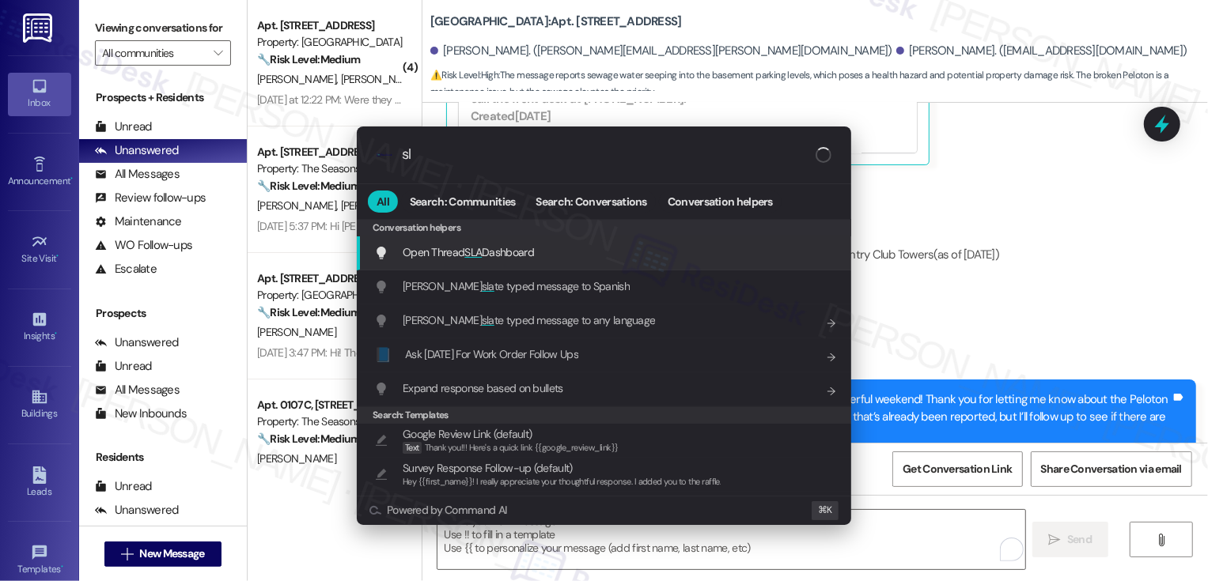
type input "s"
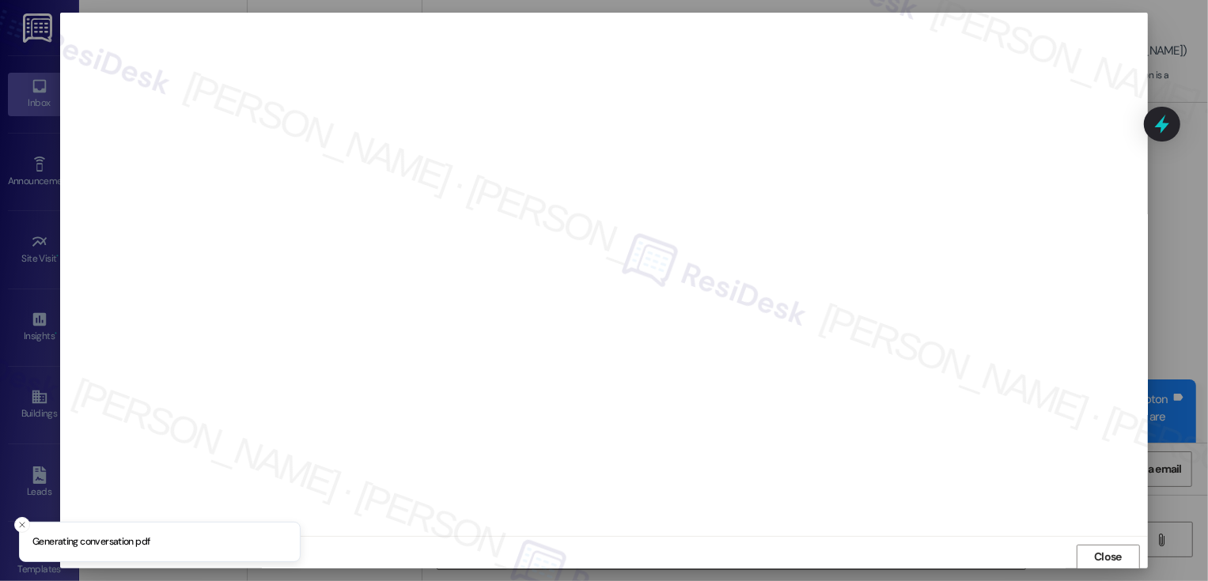
scroll to position [1, 0]
click at [1110, 551] on span "Close" at bounding box center [1108, 556] width 28 height 17
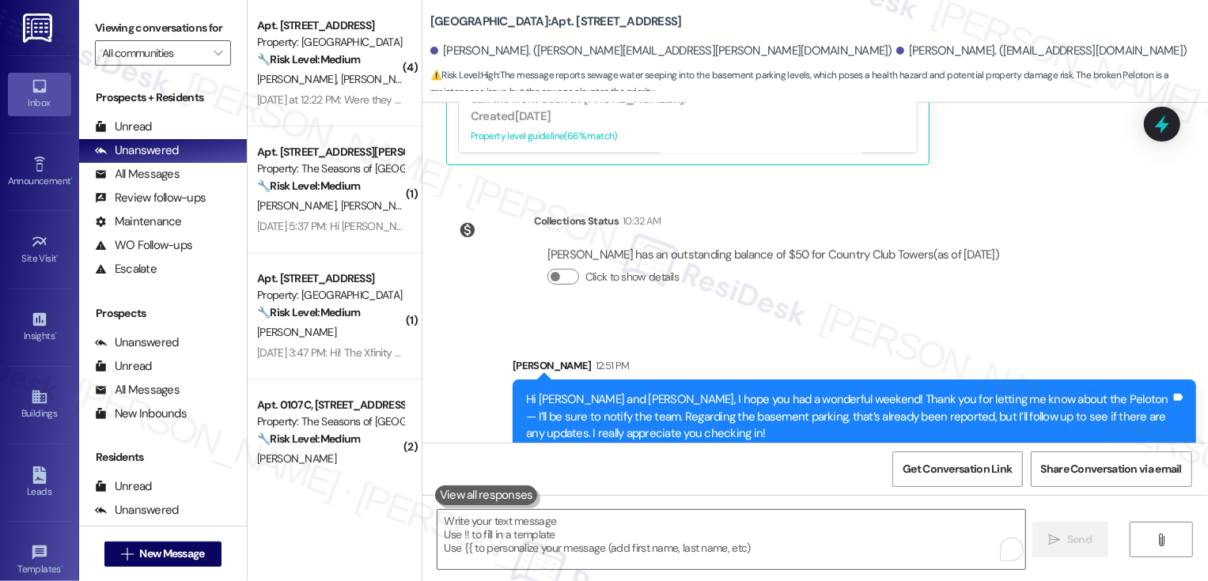
click at [580, 21] on b "Country Club Towers: Apt. [STREET_ADDRESS]" at bounding box center [555, 21] width 251 height 17
copy b "W3005"
drag, startPoint x: 435, startPoint y: 51, endPoint x: 483, endPoint y: 51, distance: 48.2
click at [483, 51] on div "[PERSON_NAME]. ([PERSON_NAME][EMAIL_ADDRESS][PERSON_NAME][DOMAIN_NAME])" at bounding box center [661, 51] width 462 height 17
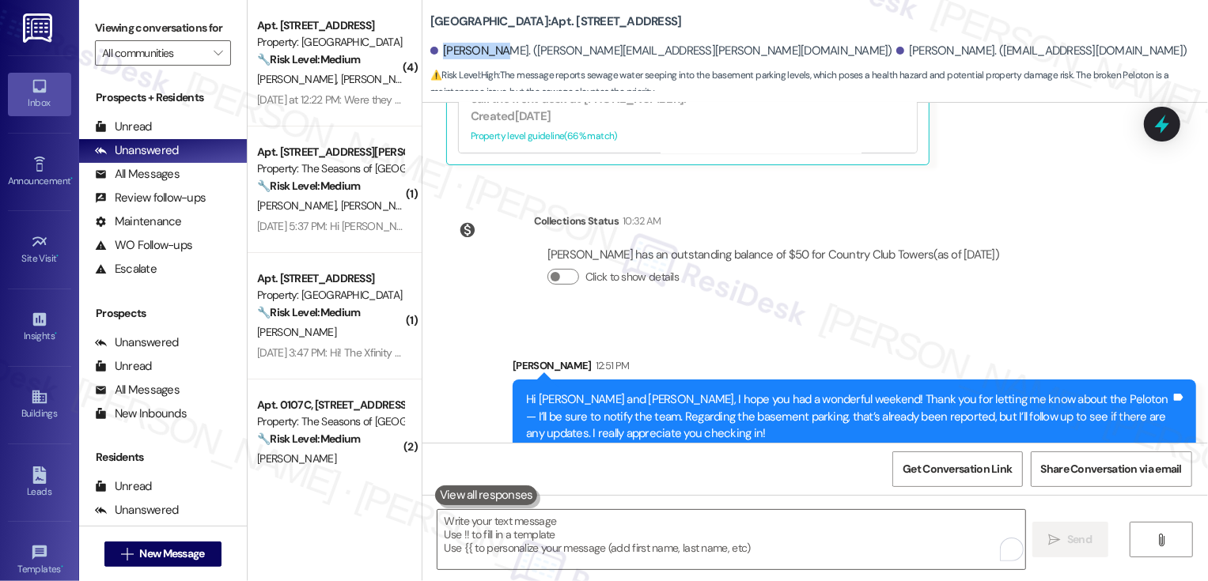
copy div "[PERSON_NAME]"
click at [857, 213] on div "Collections Status 10:32 AM" at bounding box center [773, 224] width 478 height 22
click at [965, 464] on span "Get Conversation Link" at bounding box center [956, 469] width 109 height 17
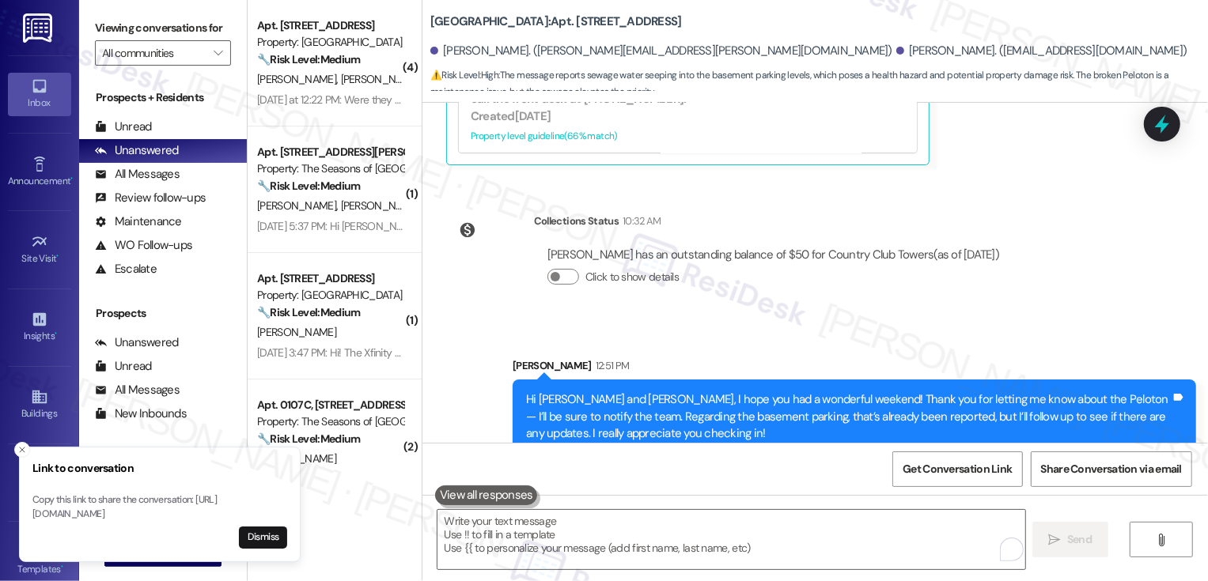
click at [518, 278] on div "Collections Status 10:32 AM [PERSON_NAME] has an outstanding balance of $50 for…" at bounding box center [729, 262] width 590 height 122
click at [20, 445] on icon "Close toast" at bounding box center [21, 449] width 9 height 9
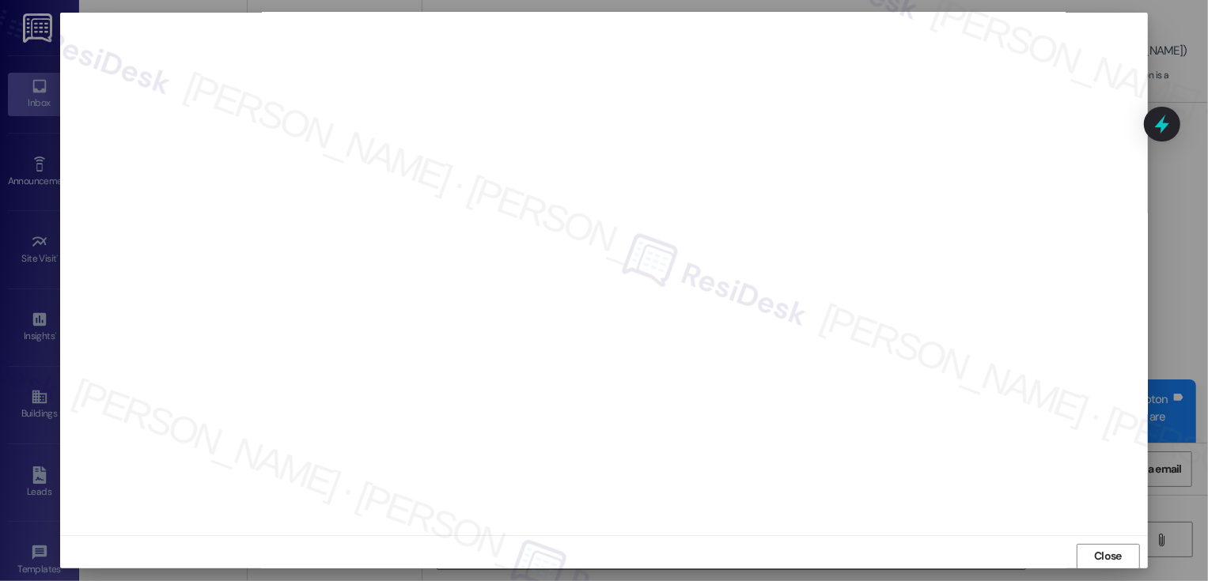
scroll to position [9, 0]
click at [1104, 538] on span "Close" at bounding box center [1108, 549] width 34 height 24
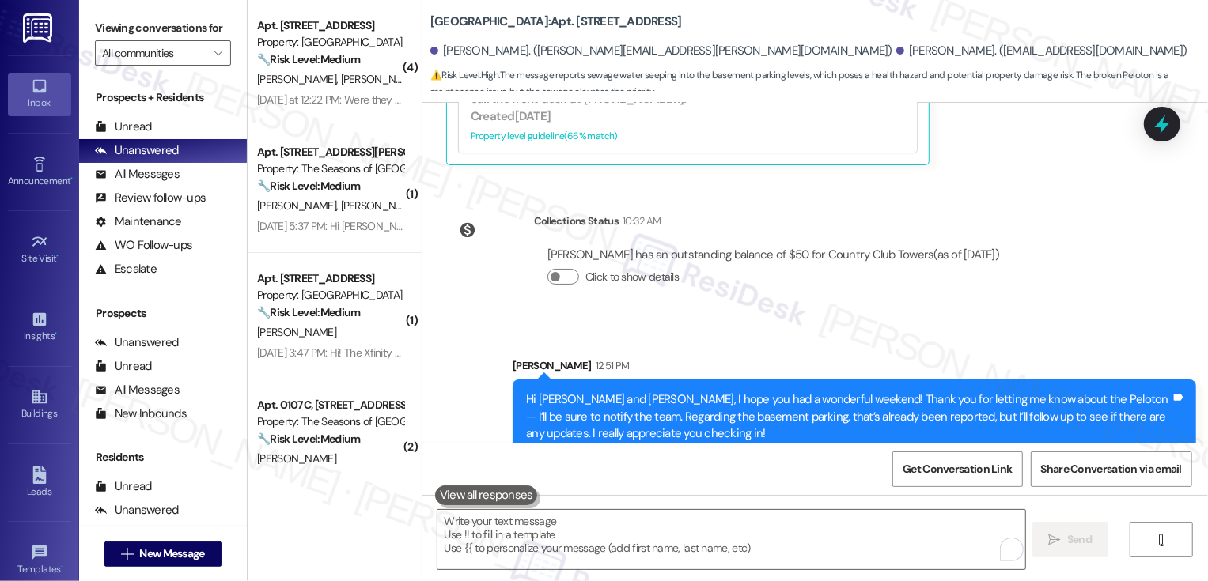
click at [1044, 283] on div "Lease started [DATE] 8:00 PM Announcement, sent via SMS [PERSON_NAME] (ResiDesk…" at bounding box center [814, 273] width 785 height 340
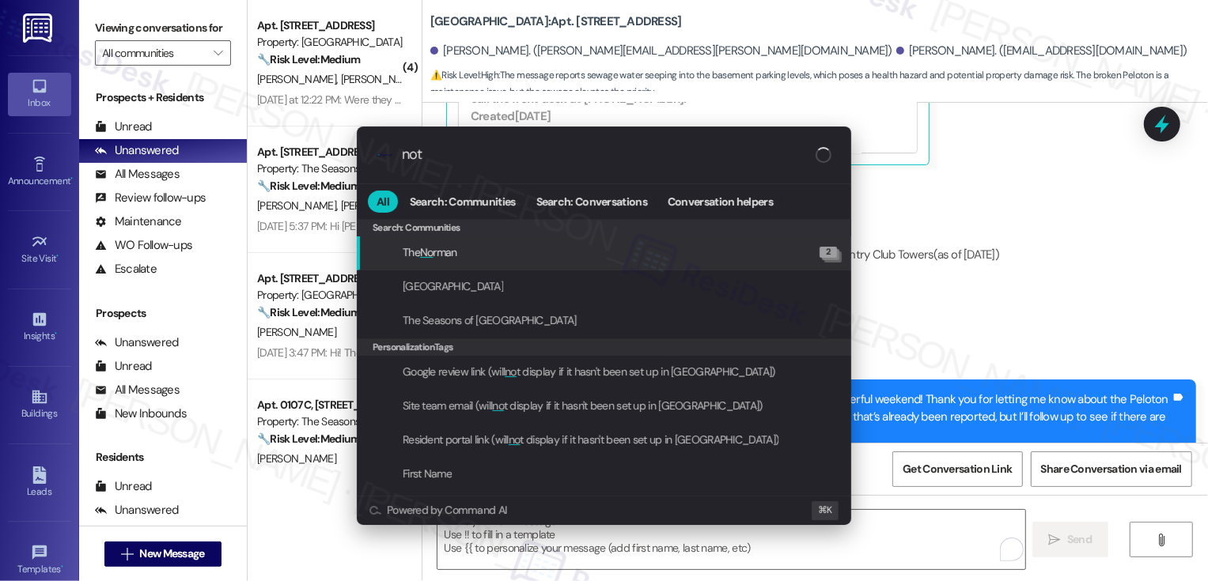
type input "note"
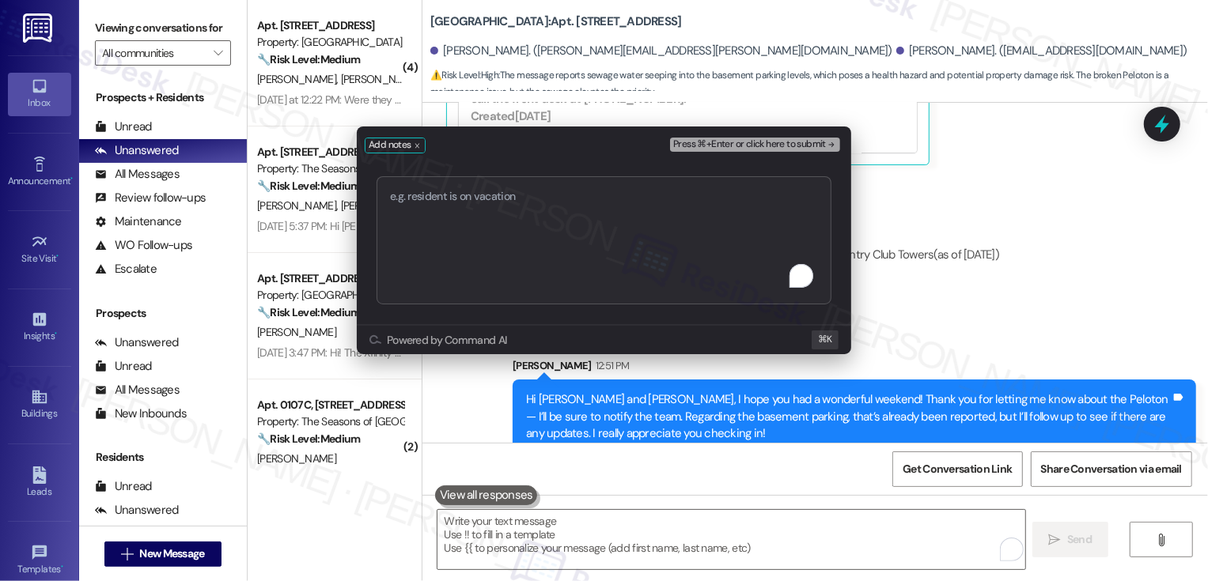
type textarea "Work order 71987"
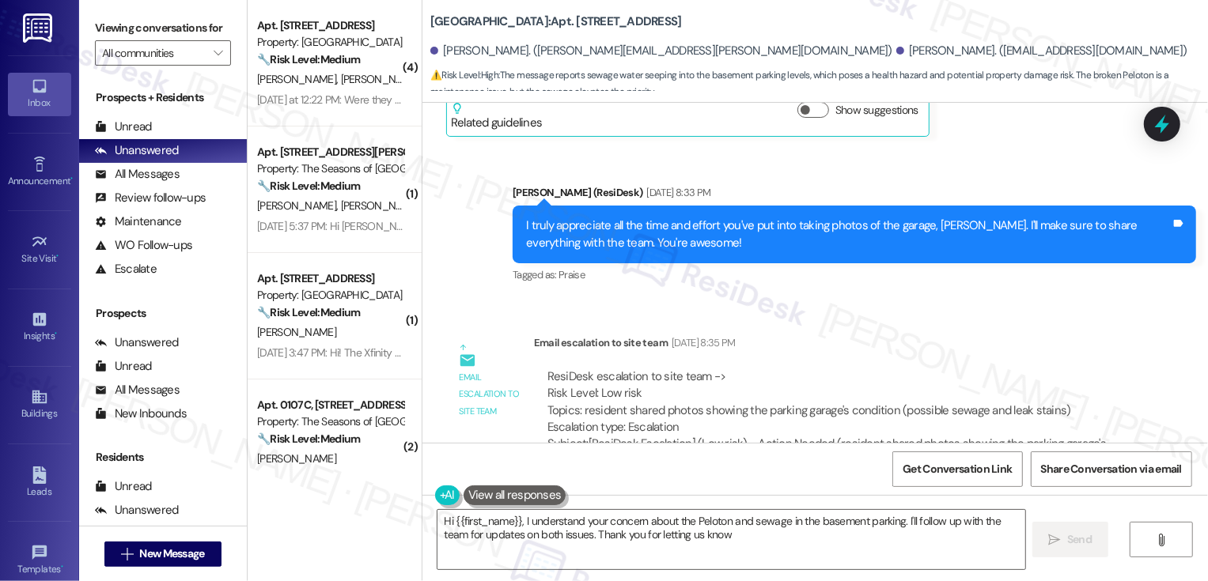
type textarea "Hi {{first_name}}, I understand your concern about the Peloton and sewage in th…"
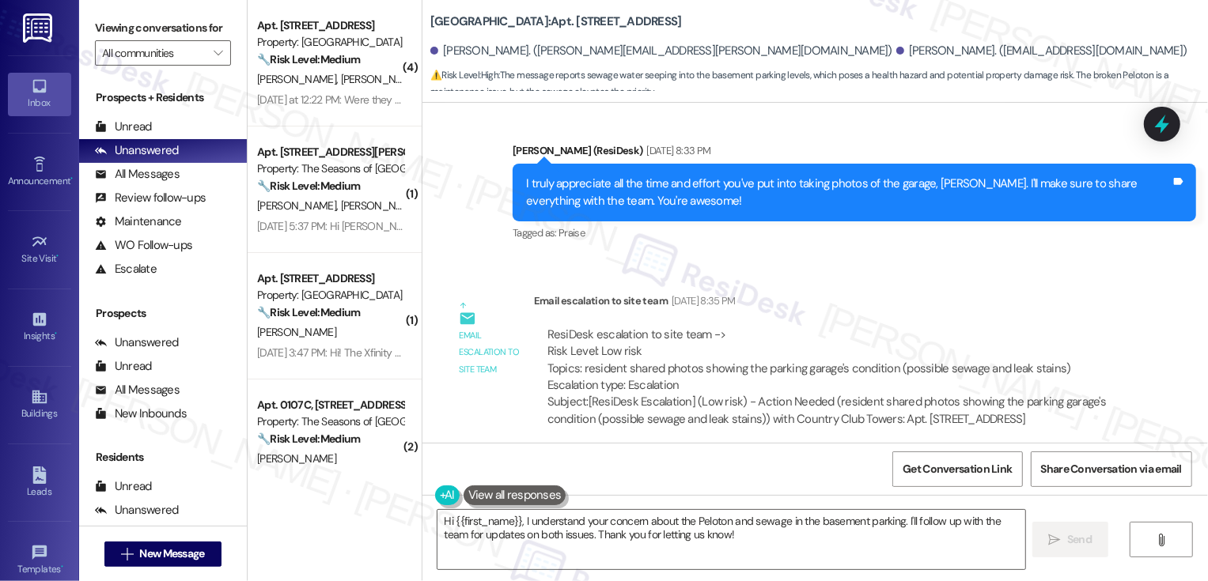
scroll to position [6113, 0]
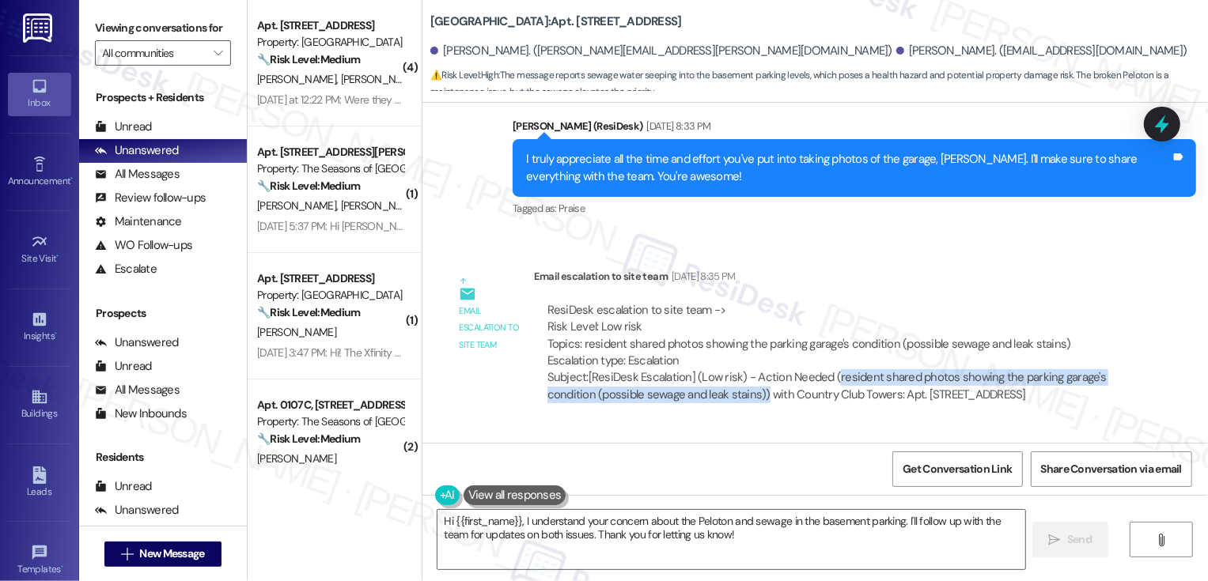
drag, startPoint x: 822, startPoint y: 337, endPoint x: 752, endPoint y: 356, distance: 72.9
click at [752, 369] on div "Subject: [ResiDesk Escalation] (Low risk) - Action Needed (resident shared phot…" at bounding box center [831, 386] width 569 height 34
copy div "resident shared photos showing the parking garage's condition (possible sewage …"
click at [753, 385] on div "ResiDesk escalation to site team -> Risk Level: Low risk Topics: resident share…" at bounding box center [831, 353] width 595 height 126
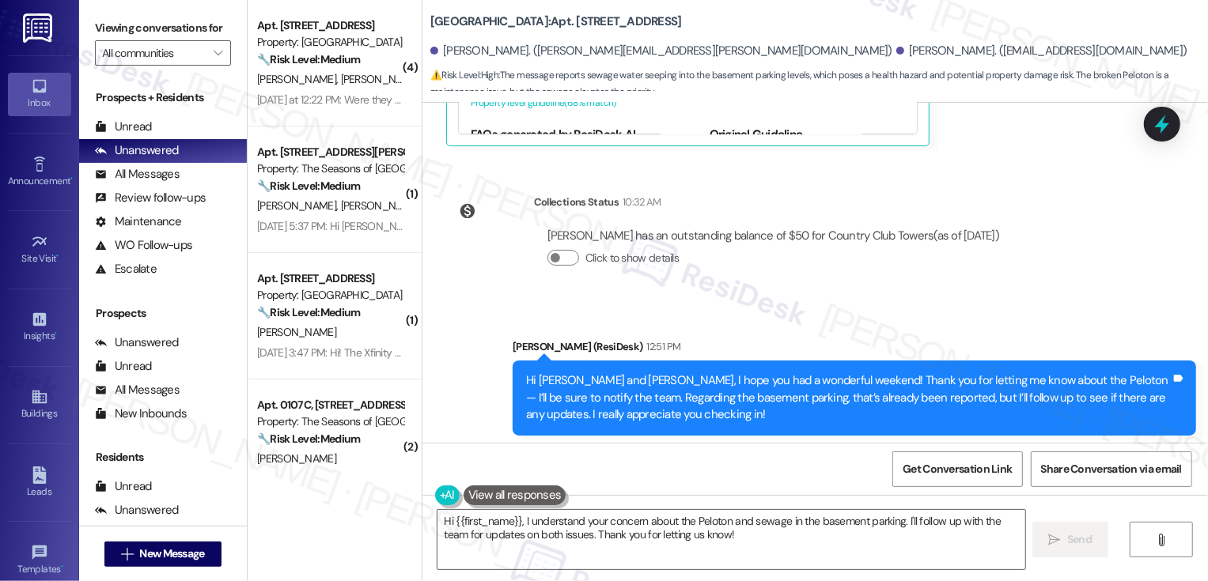
scroll to position [7353, 0]
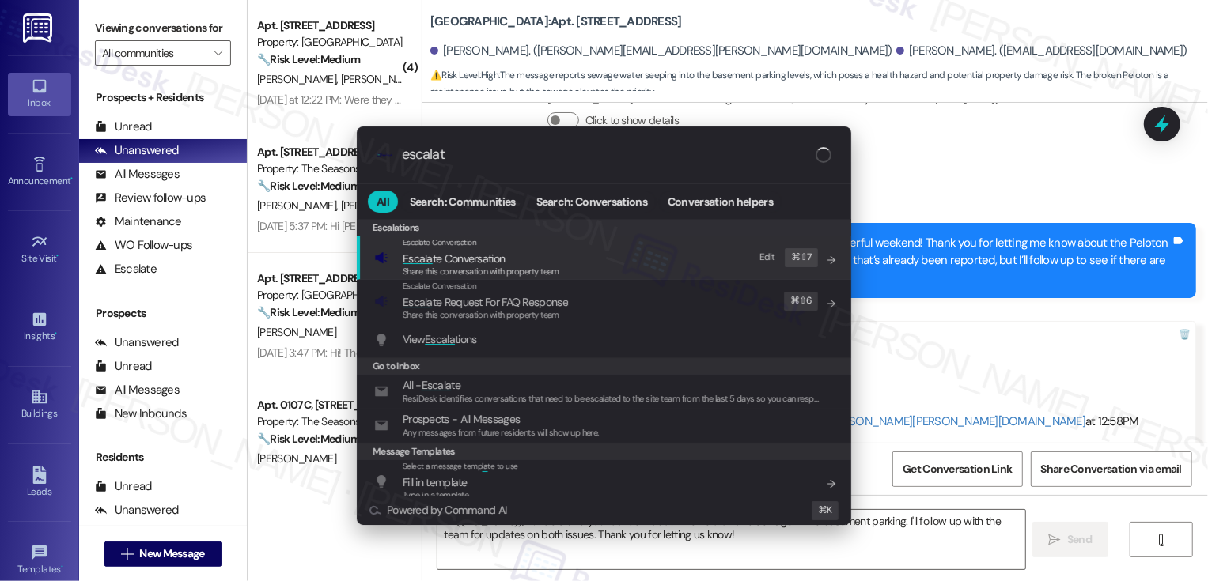
type input "escalate"
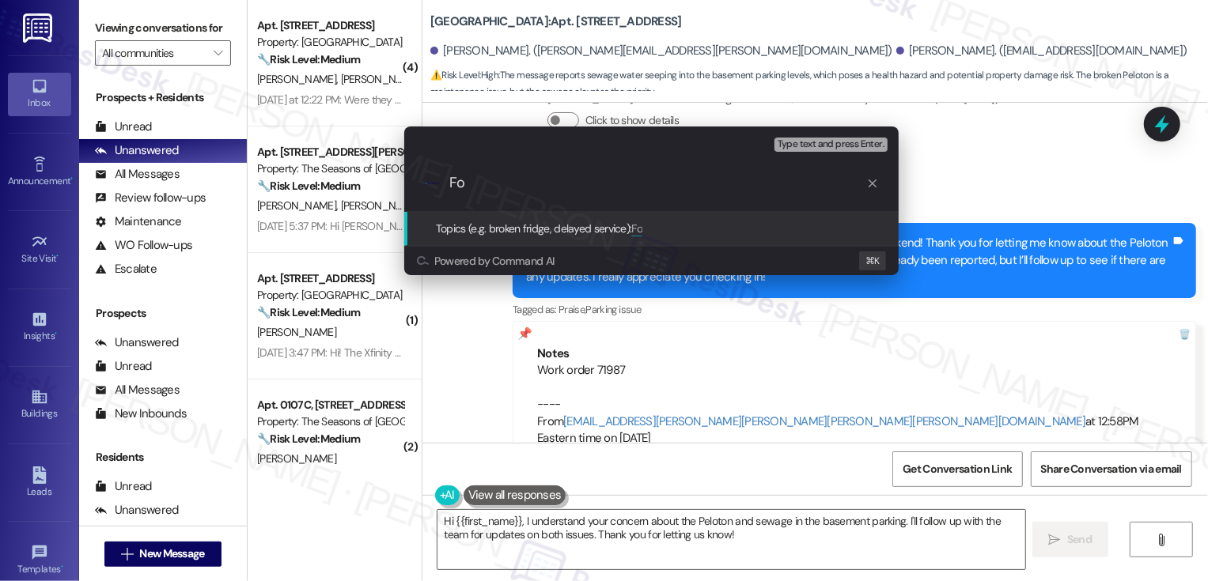
type input "F"
paste input "resident shared photos showing the parking garage's condition (possible sewage …"
type input "Request for update: previous escalation (resident shared photos showing the par…"
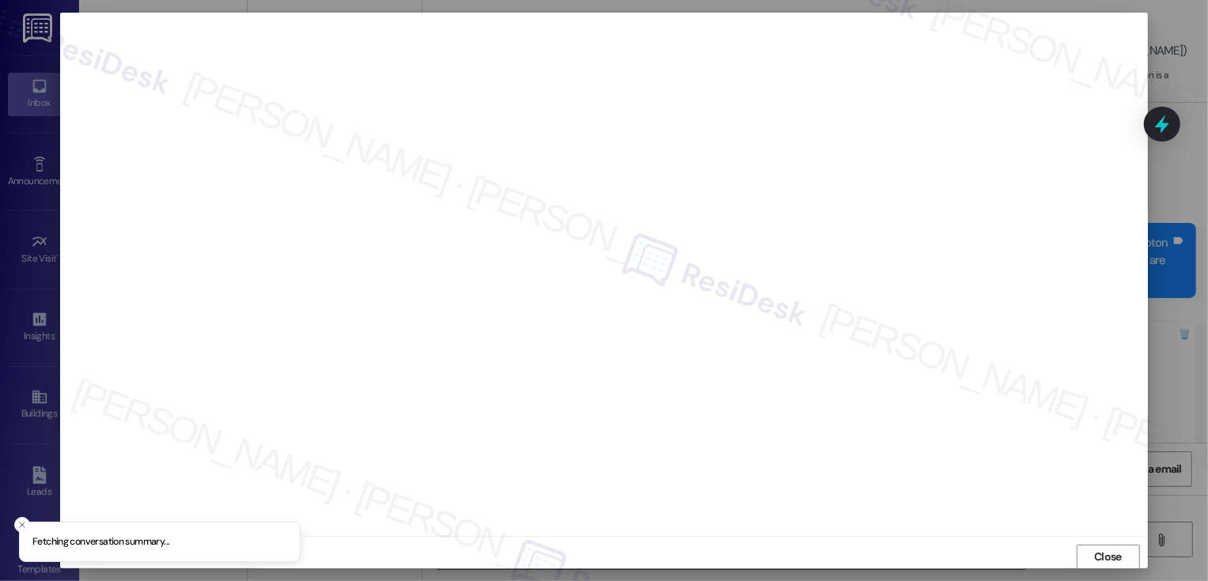
scroll to position [1, 0]
click at [1098, 550] on span "Close" at bounding box center [1108, 556] width 28 height 17
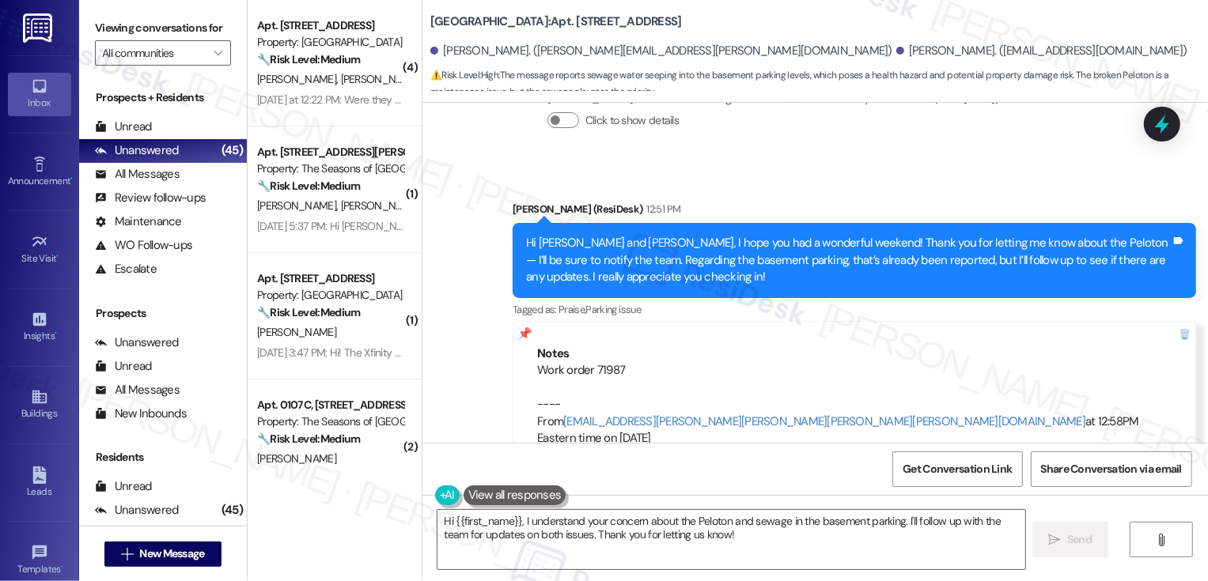
click at [1045, 362] on div "Work order 71987 ---- From [EMAIL_ADDRESS][PERSON_NAME][PERSON_NAME][PERSON_NAM…" at bounding box center [854, 404] width 634 height 85
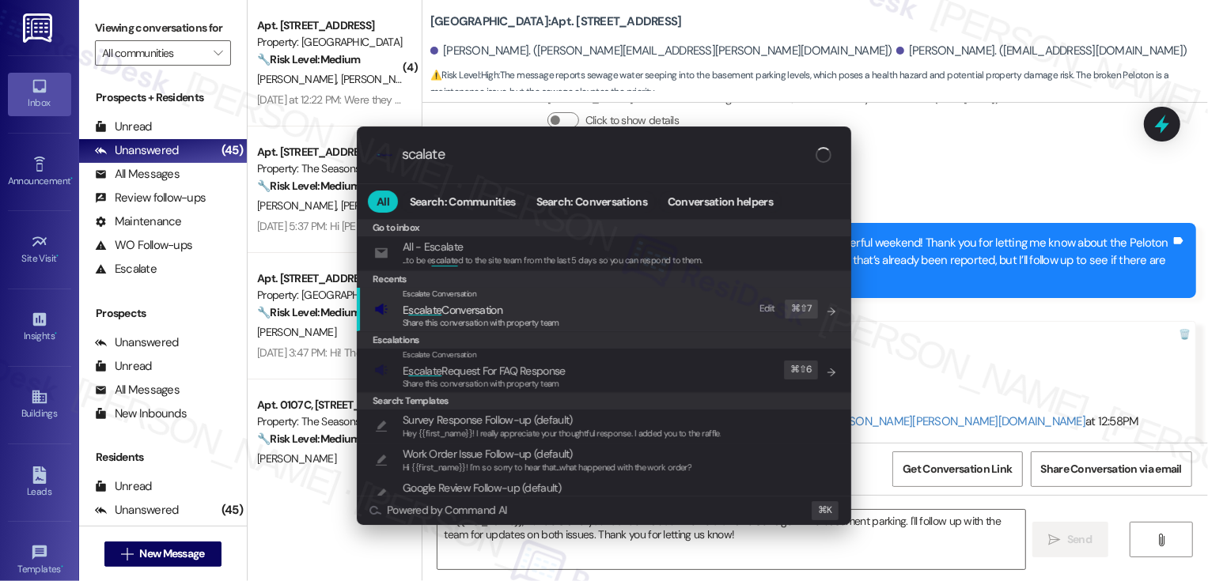
type input "scalate"
click at [507, 311] on span "E scalate Conversation" at bounding box center [481, 309] width 157 height 17
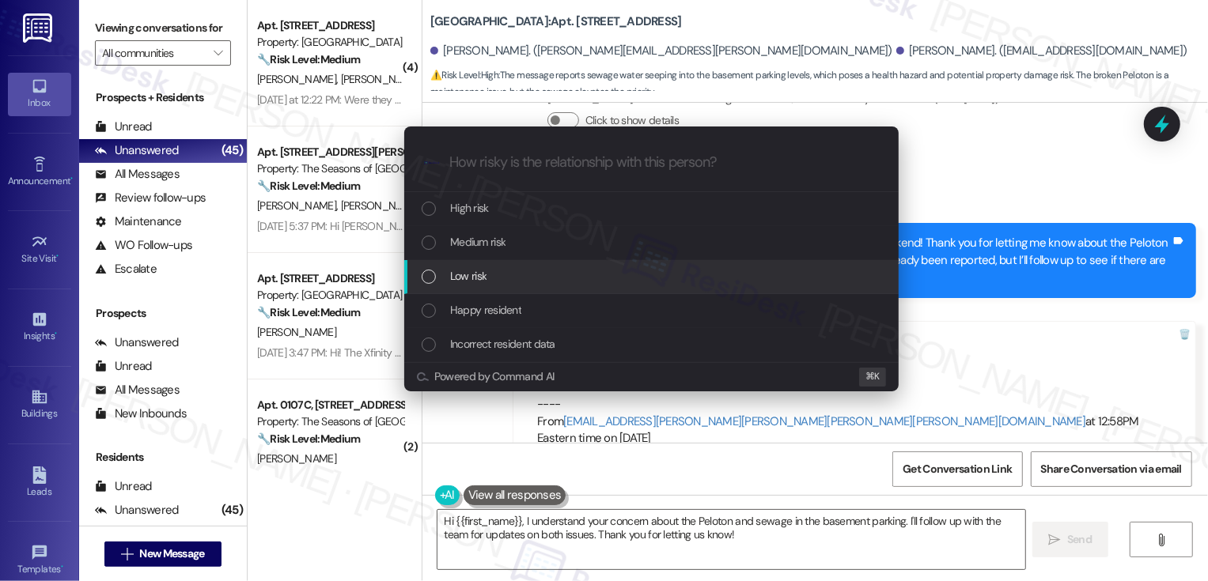
click at [493, 269] on div "Low risk" at bounding box center [653, 275] width 463 height 17
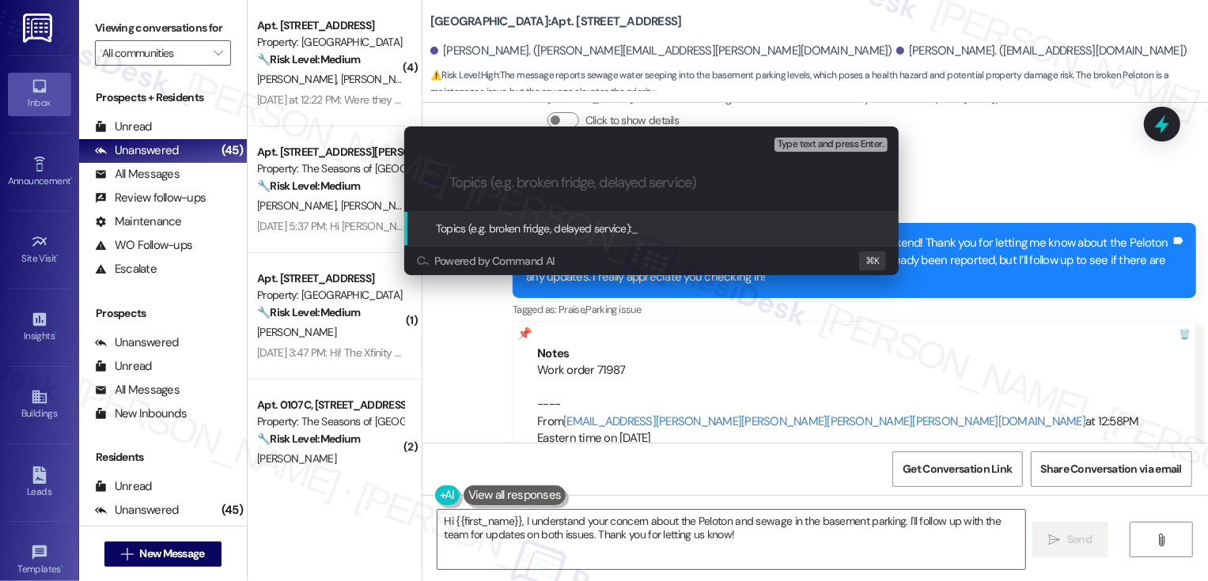
paste input "NOT_ALLOWED"
type input "NOT_ALLOWED"
paste input "NOT_ALLOWED"
type input "NOT_ALLOWEDNOT_ALLOWED"
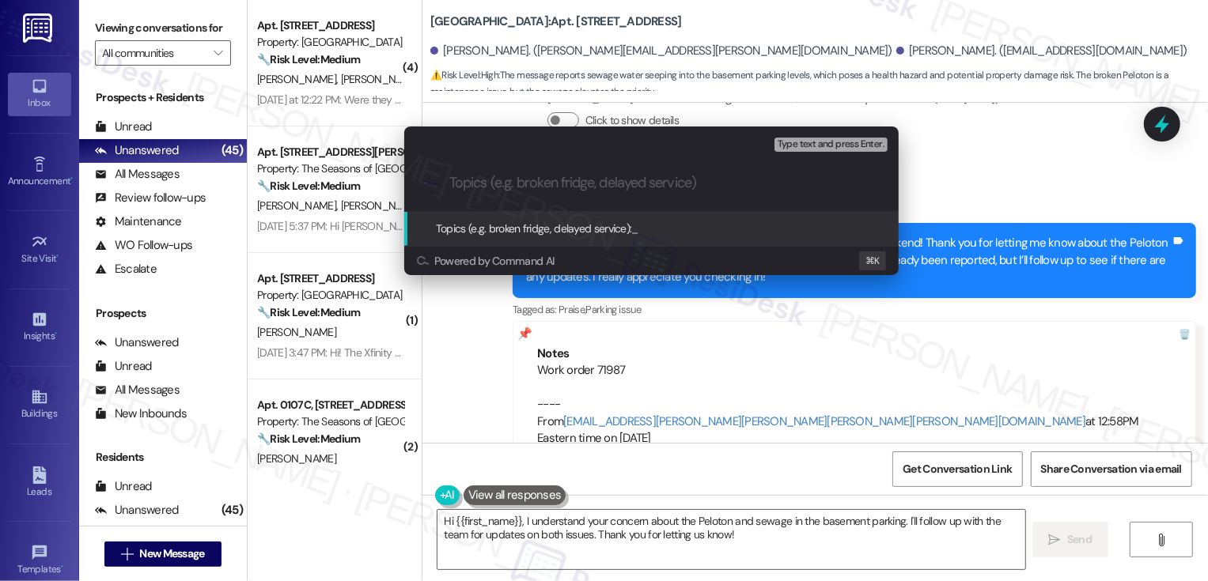
click at [992, 212] on div "Escalate Conversation Low risk Topics (e.g. broken fridge, delayed service) Any…" at bounding box center [604, 290] width 1208 height 581
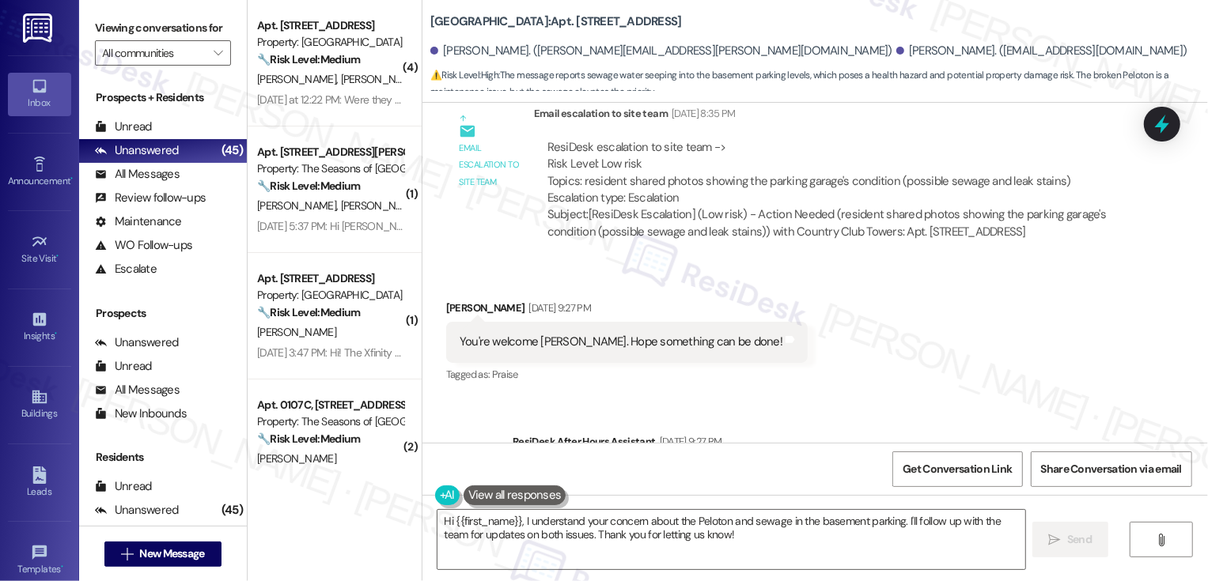
scroll to position [6211, 0]
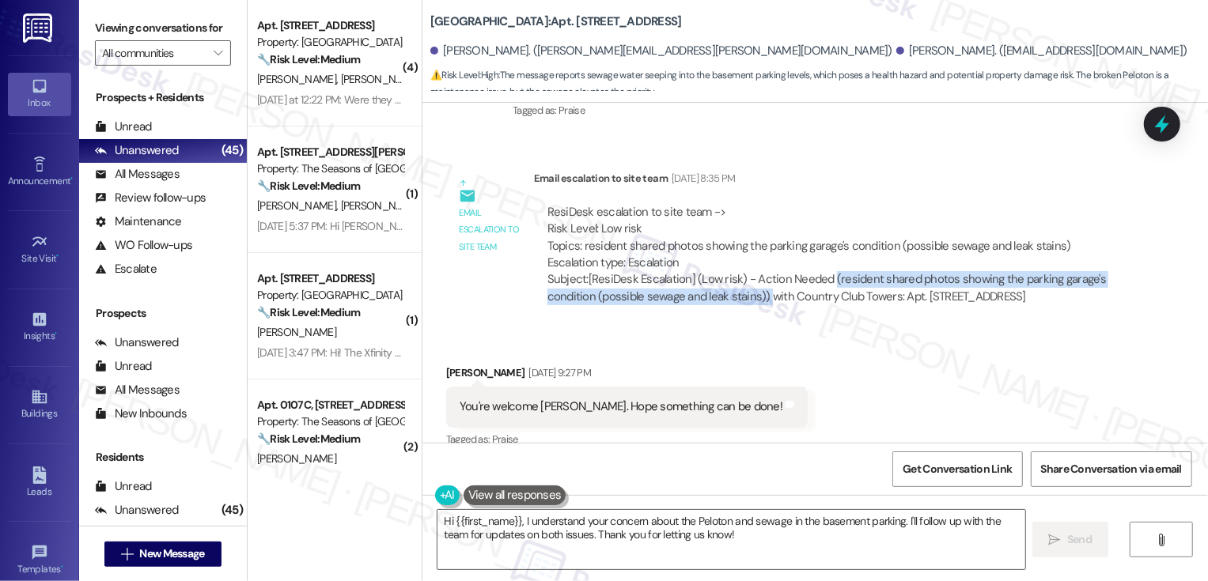
drag, startPoint x: 820, startPoint y: 238, endPoint x: 755, endPoint y: 260, distance: 68.5
click at [755, 271] on div "Subject: [ResiDesk Escalation] (Low risk) - Action Needed (resident shared phot…" at bounding box center [831, 288] width 569 height 34
copy div "(resident shared photos showing the parking garage's condition (possible sewage…"
click at [765, 271] on div "Subject: [ResiDesk Escalation] (Low risk) - Action Needed (resident shared phot…" at bounding box center [831, 288] width 569 height 34
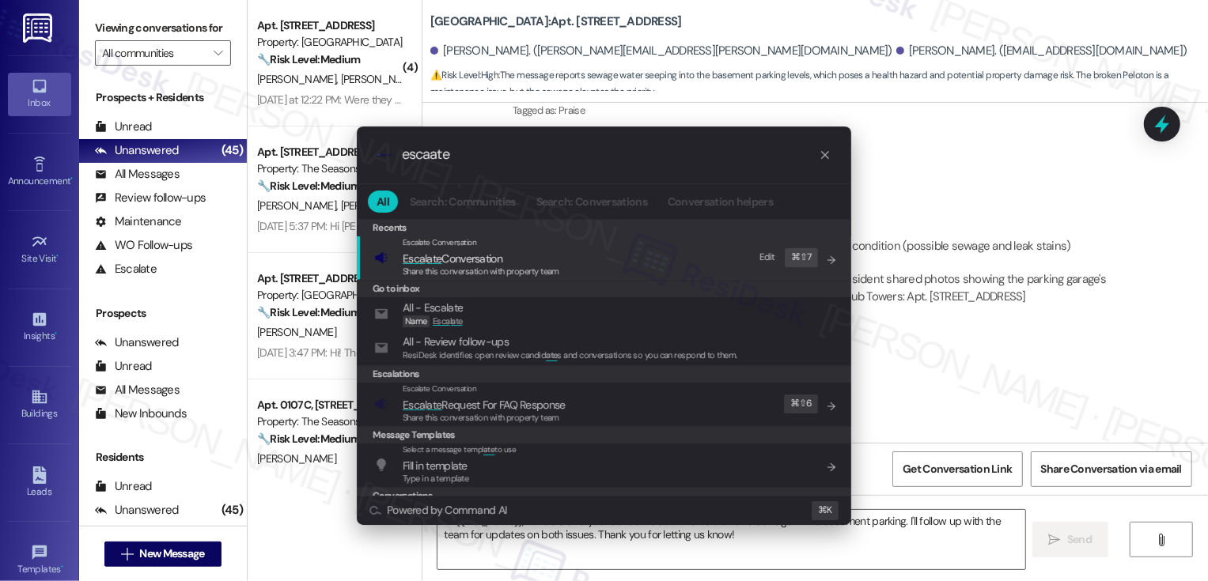
type input "escaate"
click at [448, 259] on span "Esca l ate Conversation" at bounding box center [453, 258] width 100 height 14
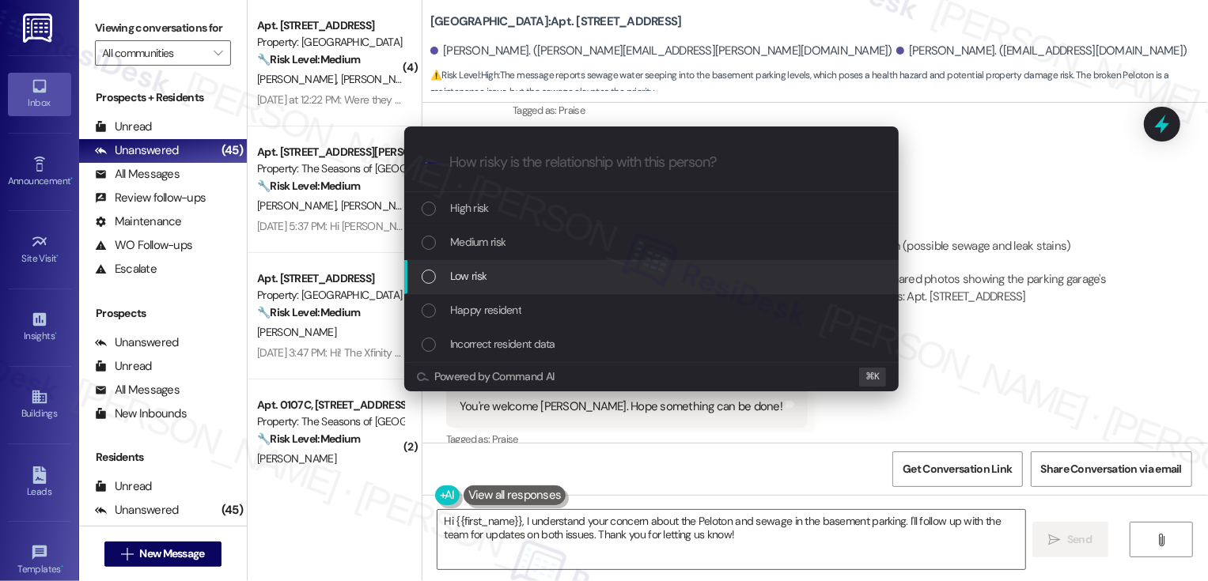
click at [478, 274] on span "Low risk" at bounding box center [468, 275] width 36 height 17
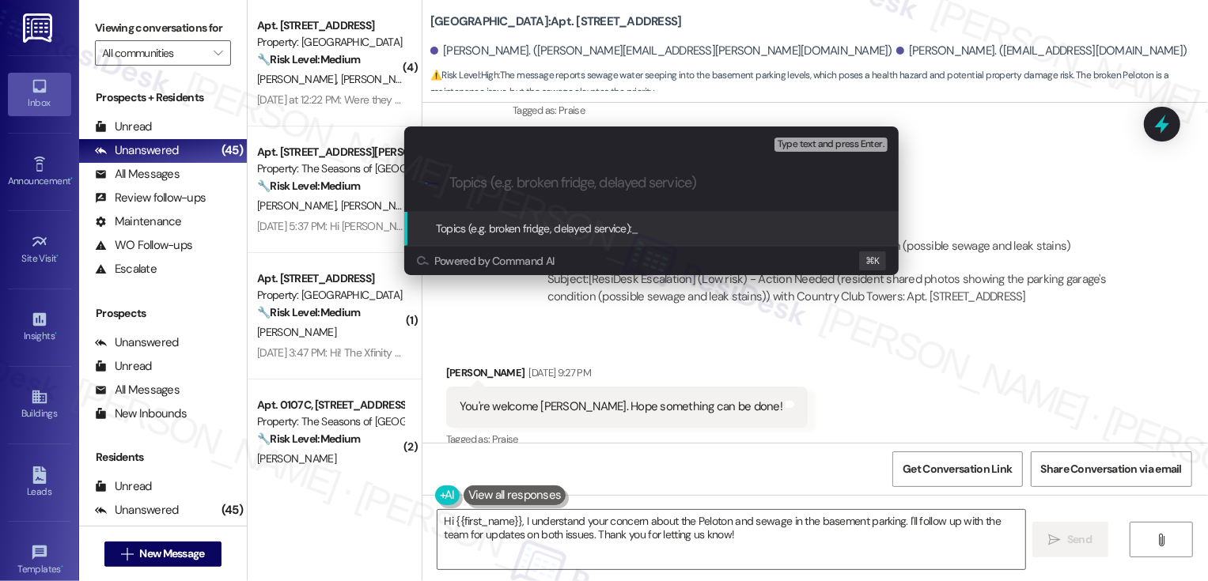
paste input "(resident shared photos showing the parking garage's condition (possible sewage…"
drag, startPoint x: 532, startPoint y: 186, endPoint x: 372, endPoint y: 187, distance: 159.7
click at [372, 187] on div "Escalate Conversation Low risk Topics (e.g. broken fridge, delayed service) Any…" at bounding box center [604, 290] width 1208 height 581
type input "Request for update: Previous escalation re: (resident shared photos showing the…"
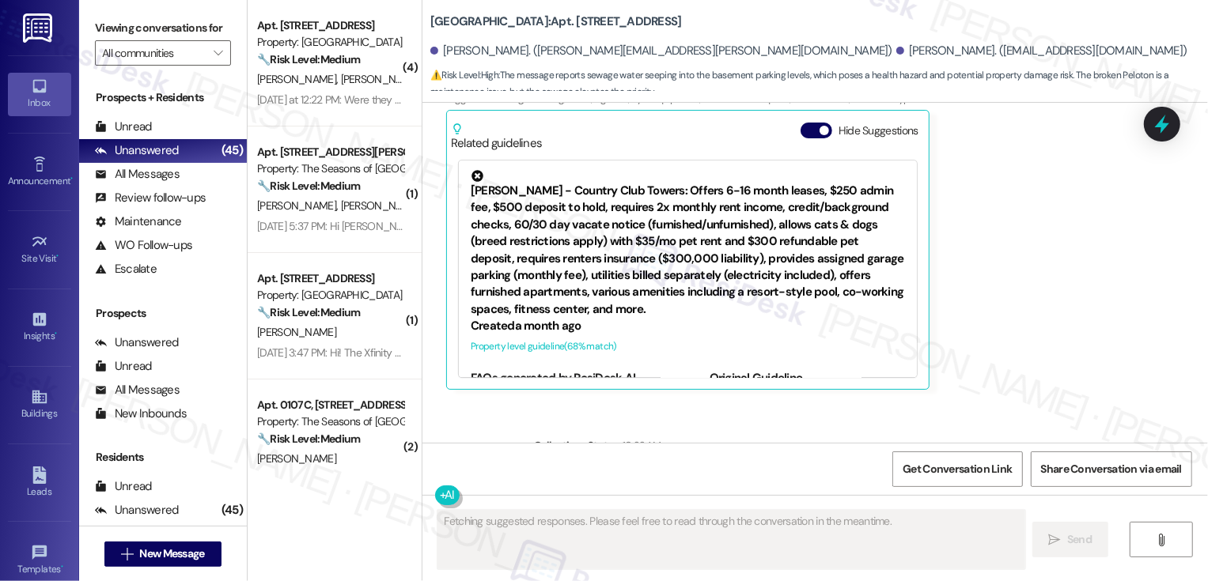
scroll to position [6906, 0]
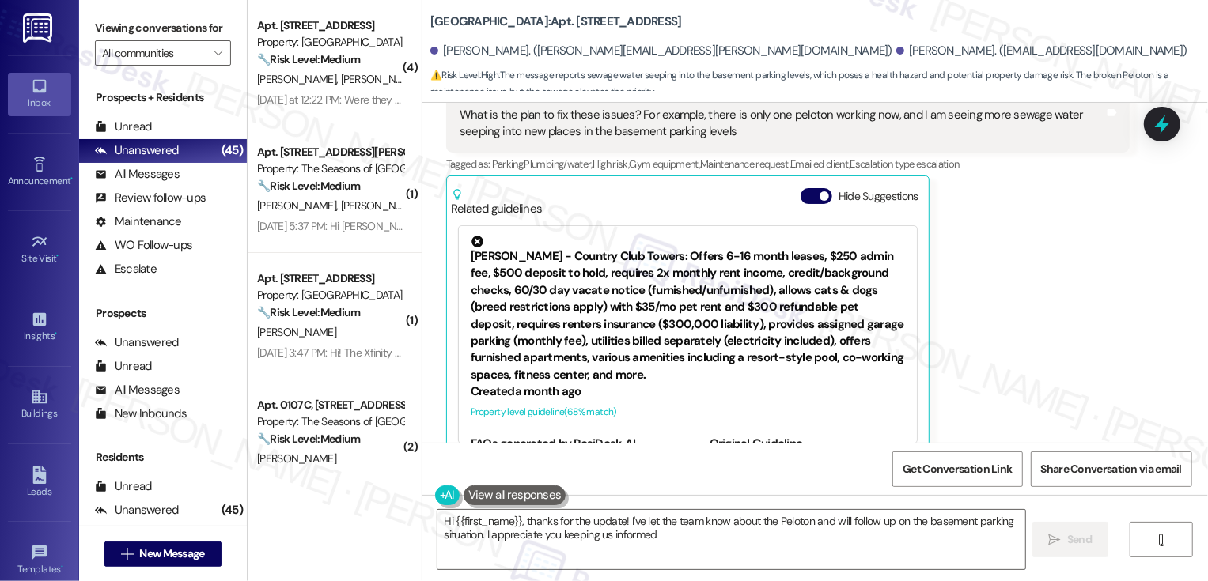
type textarea "Hi {{first_name}}, thanks for the update! I've let the team know about the Pelo…"
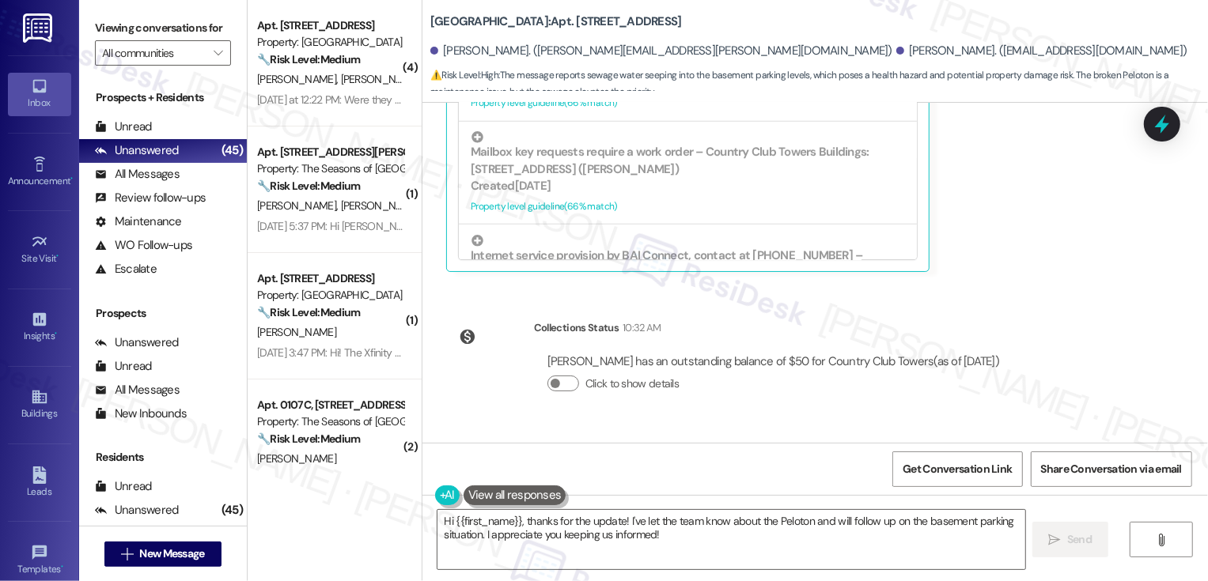
scroll to position [658, 0]
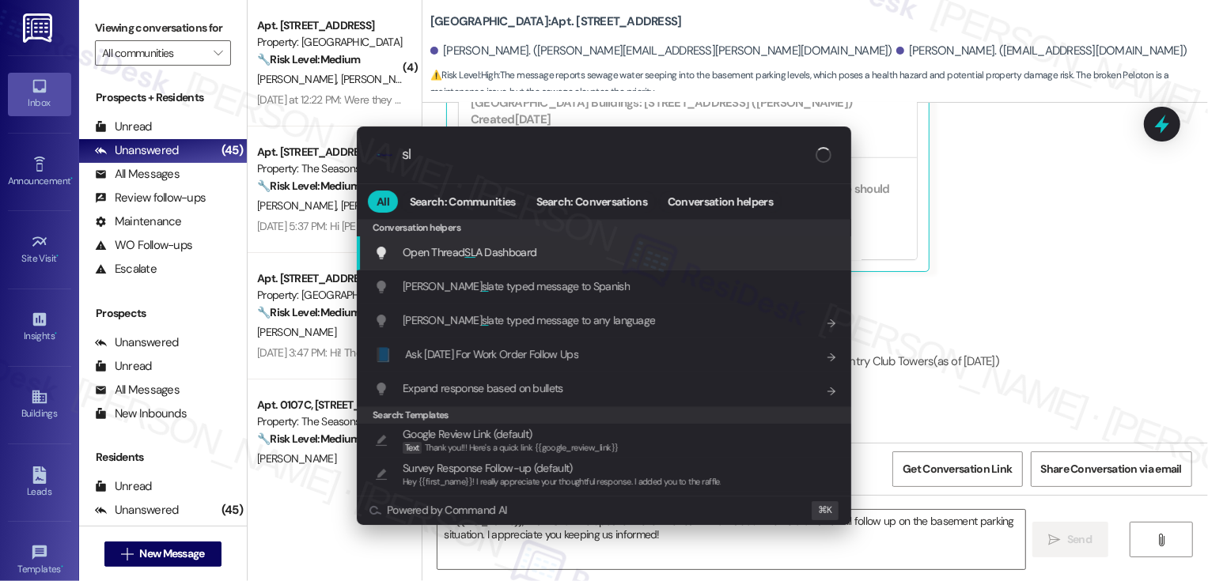
type input "sla"
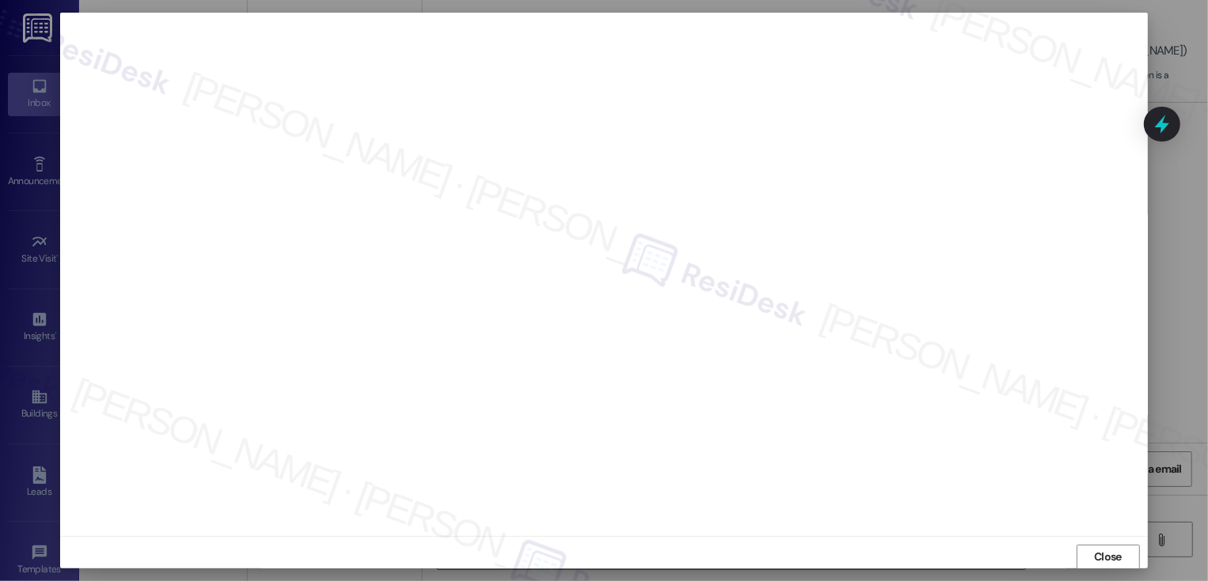
scroll to position [1, 0]
